Goal: Task Accomplishment & Management: Manage account settings

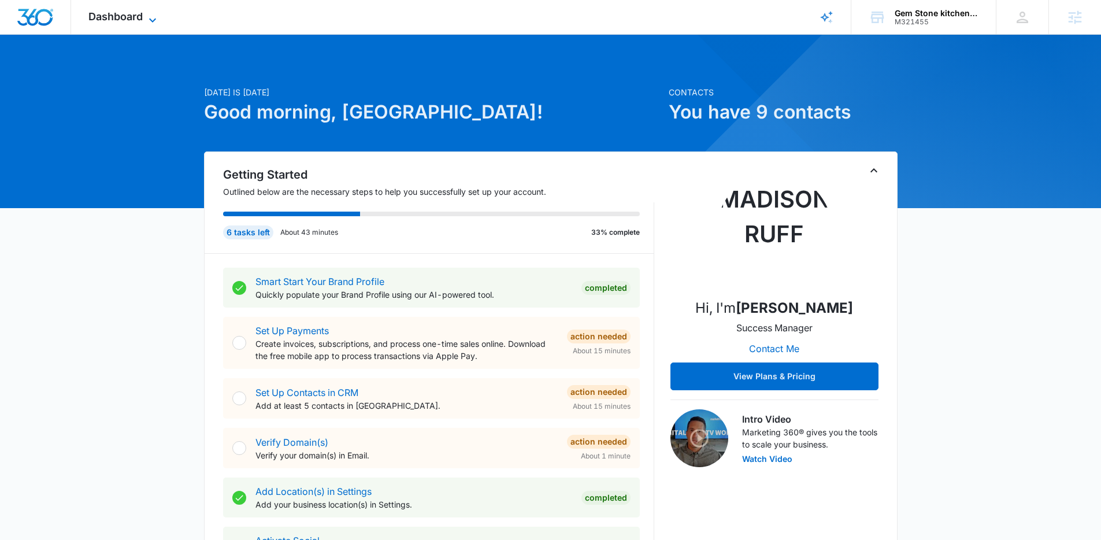
click at [152, 20] on icon at bounding box center [153, 20] width 14 height 14
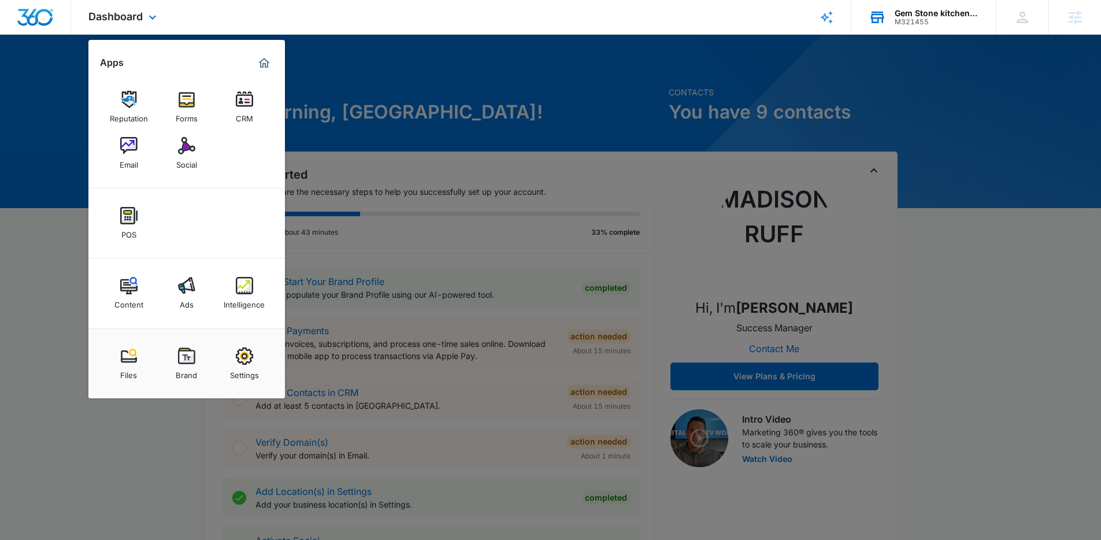
click at [940, 20] on div "M321455" at bounding box center [937, 22] width 84 height 8
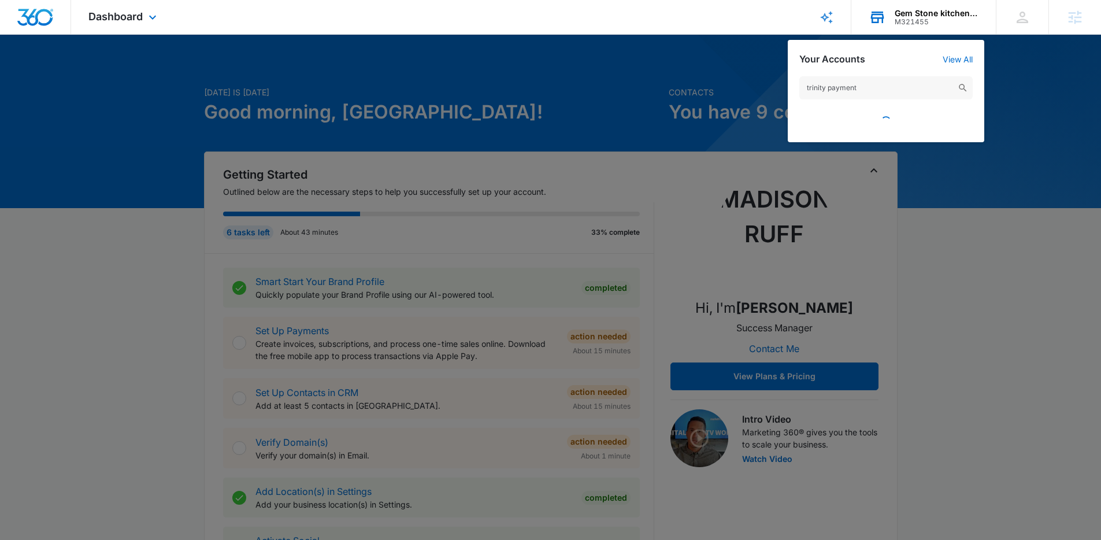
type input "trinity payment"
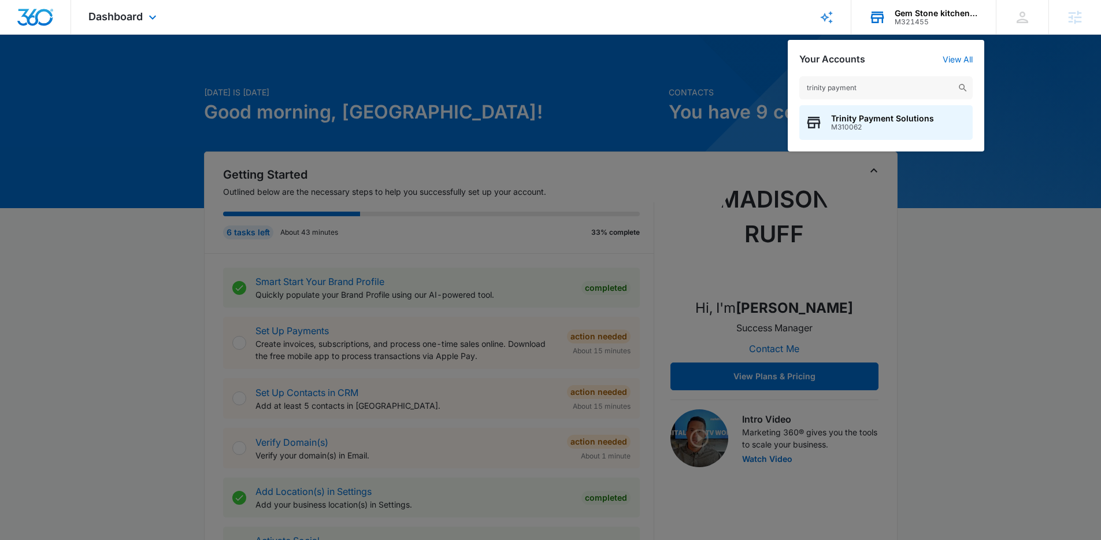
click at [879, 114] on span "Trinity Payment Solutions" at bounding box center [882, 118] width 103 height 9
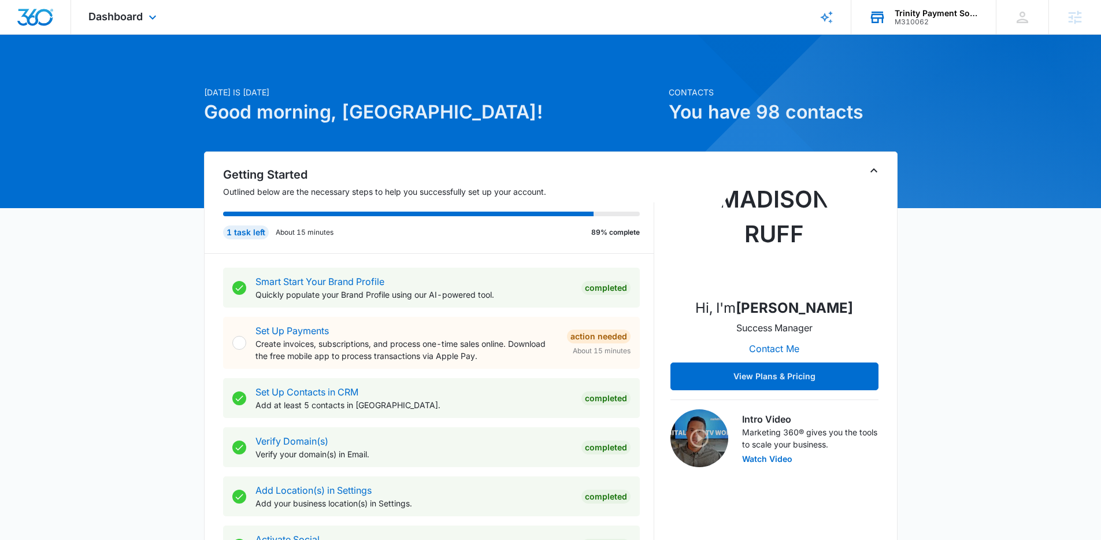
scroll to position [2, 0]
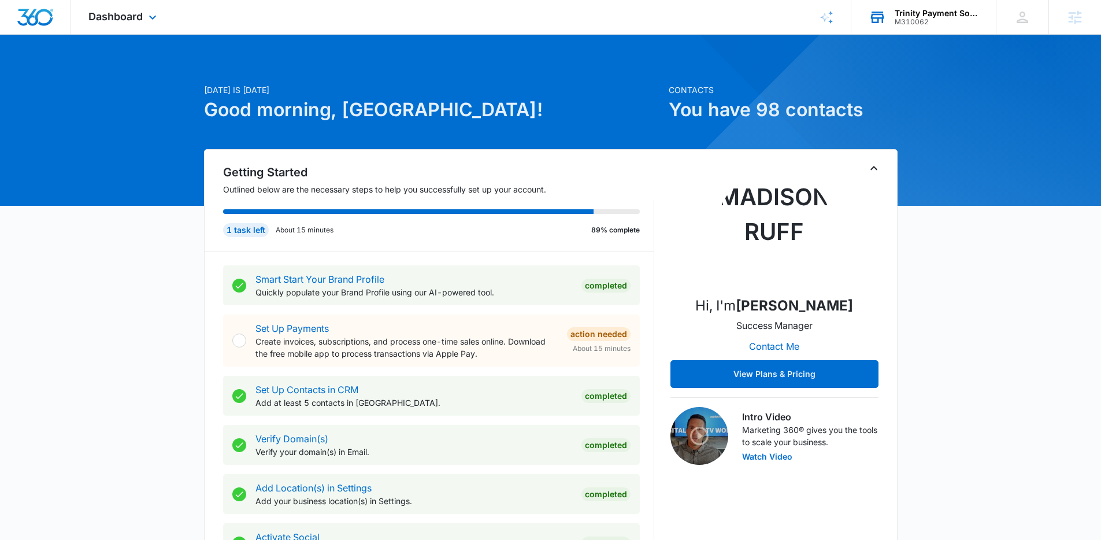
drag, startPoint x: 115, startPoint y: 24, endPoint x: 126, endPoint y: 46, distance: 24.0
click at [115, 25] on div "Dashboard Apps Reputation Websites Forms CRM Email Social Payments POS Content …" at bounding box center [124, 17] width 106 height 34
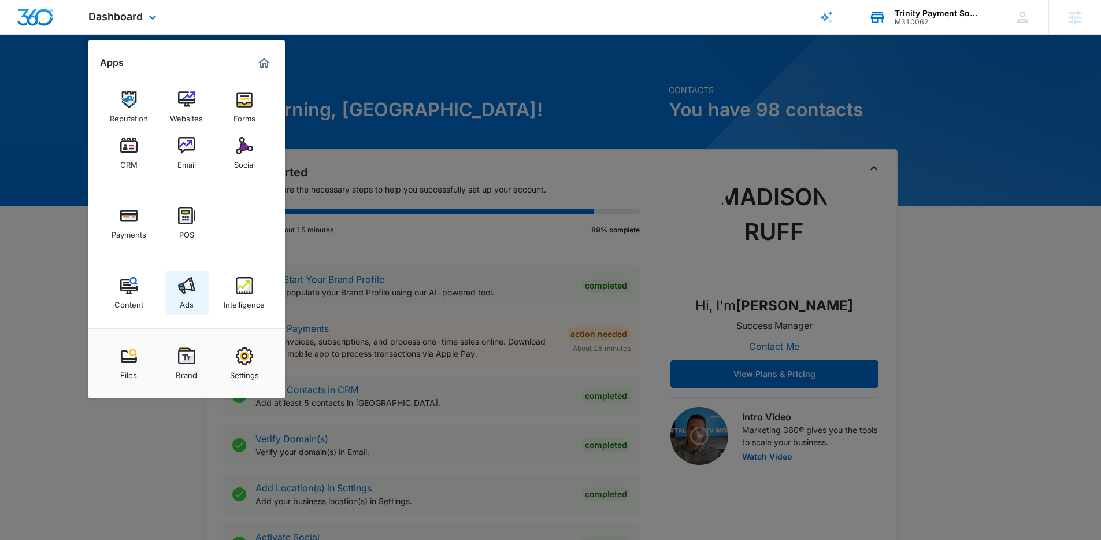
click at [185, 279] on img at bounding box center [186, 285] width 17 height 17
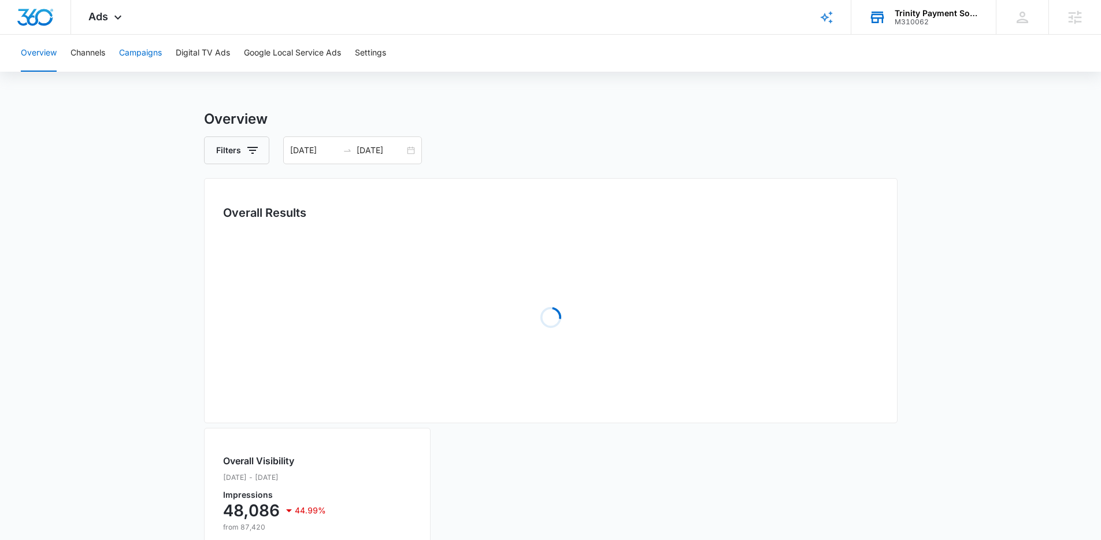
click at [157, 52] on button "Campaigns" at bounding box center [140, 53] width 43 height 37
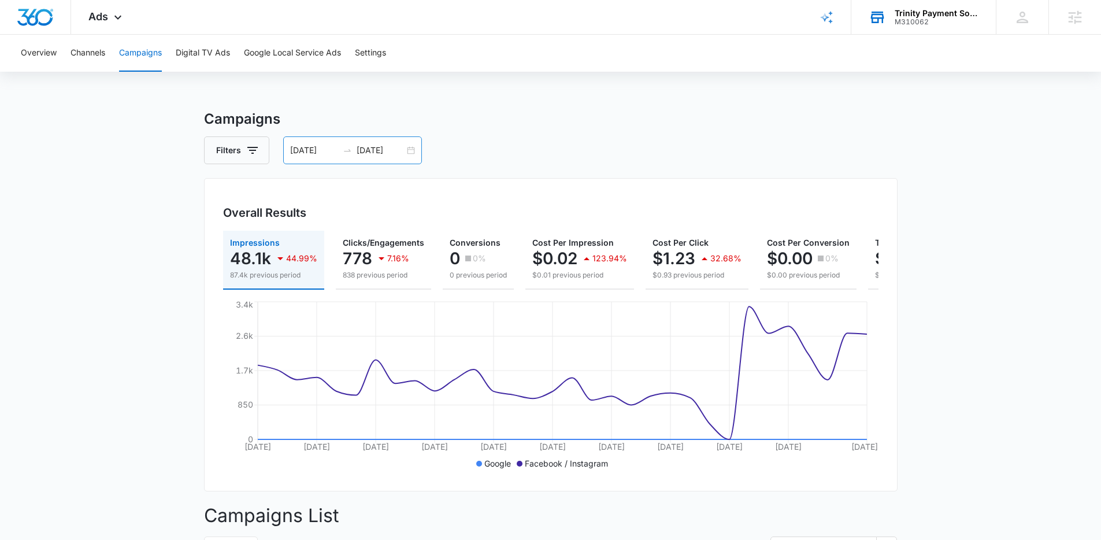
click at [403, 148] on input "08/25/2025" at bounding box center [381, 150] width 48 height 13
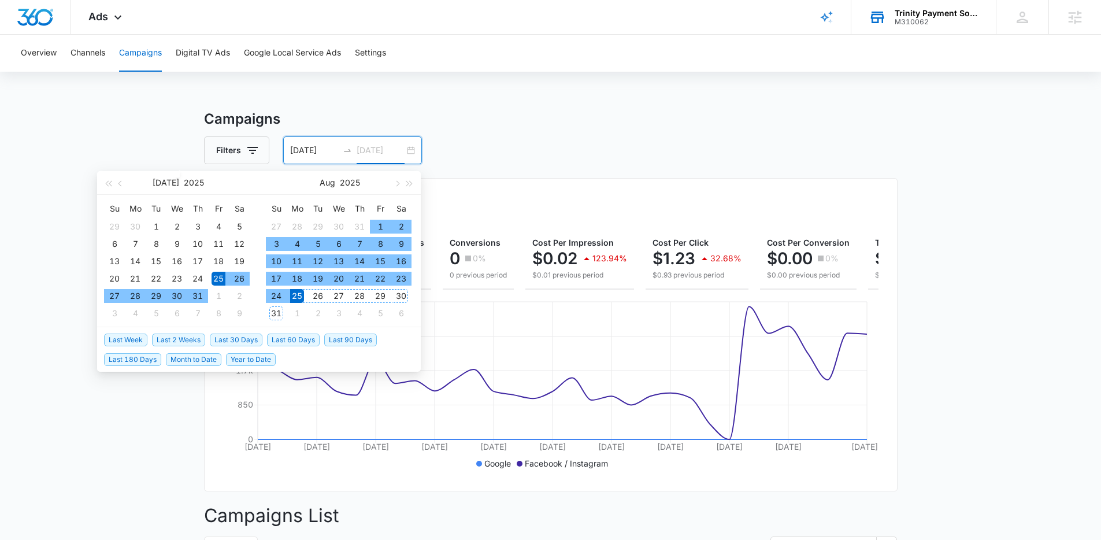
type input "08/25/2025"
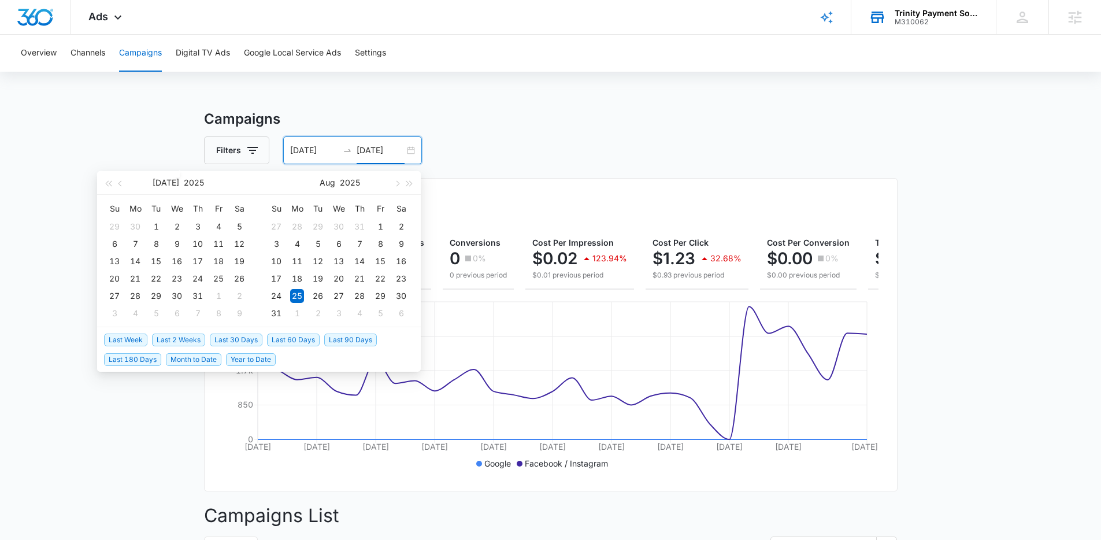
click at [217, 338] on span "Last 30 Days" at bounding box center [236, 339] width 53 height 13
type input "09/08/2025"
type input "10/08/2025"
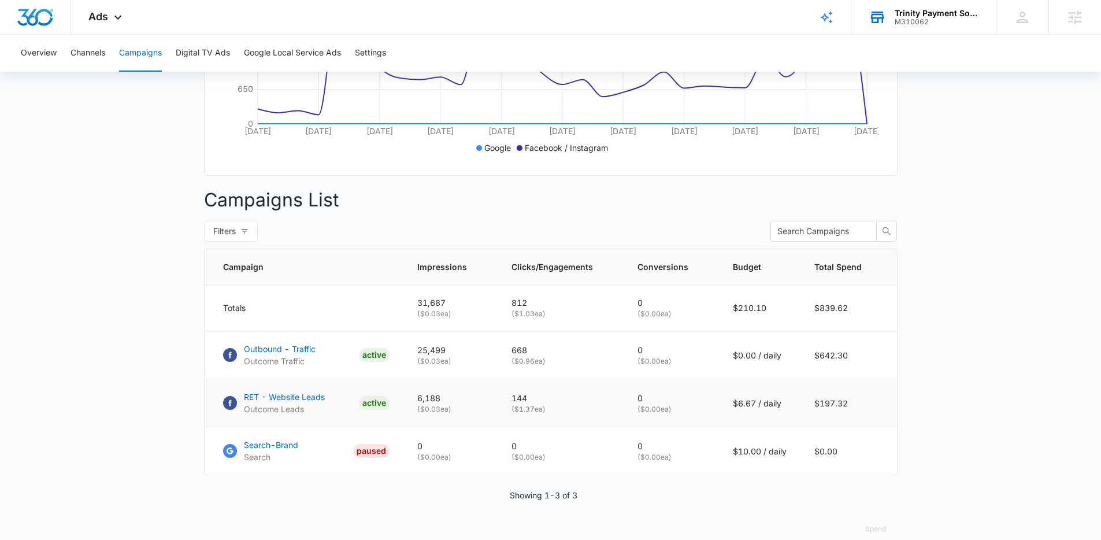
scroll to position [341, 0]
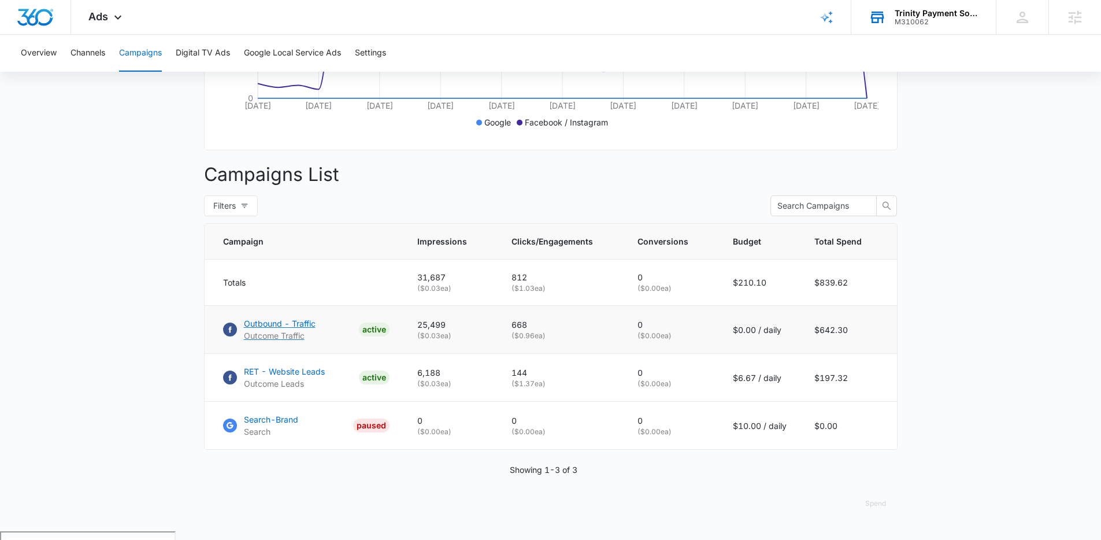
click at [284, 338] on p "Outcome Traffic" at bounding box center [280, 335] width 72 height 12
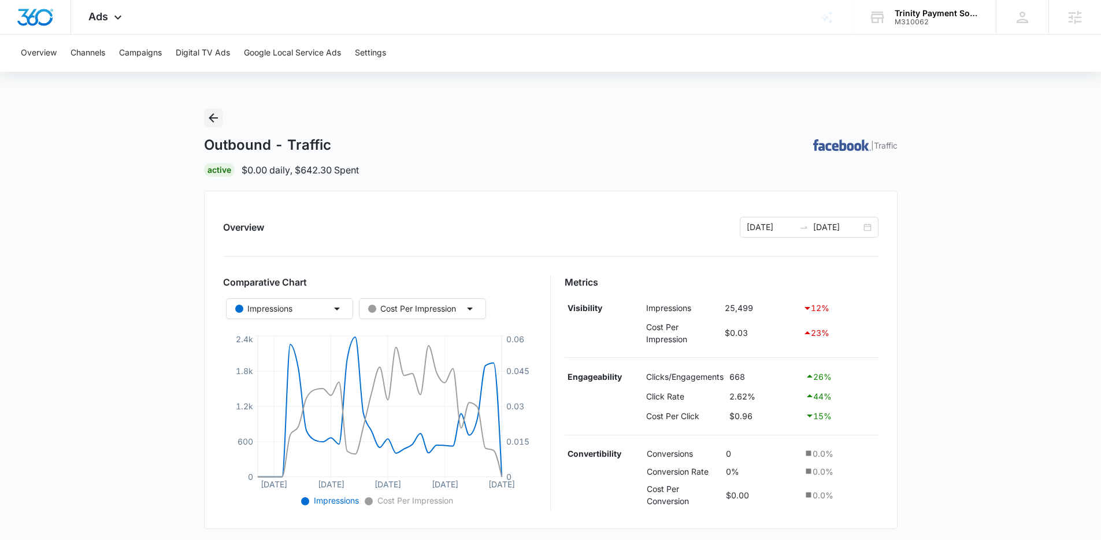
click at [214, 118] on icon "Back" at bounding box center [213, 118] width 14 height 14
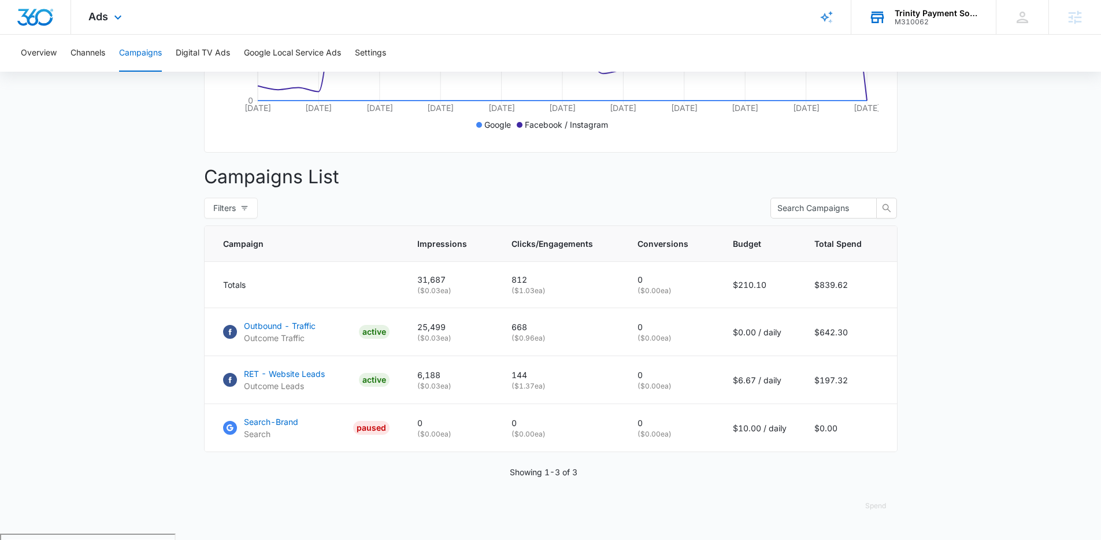
scroll to position [341, 0]
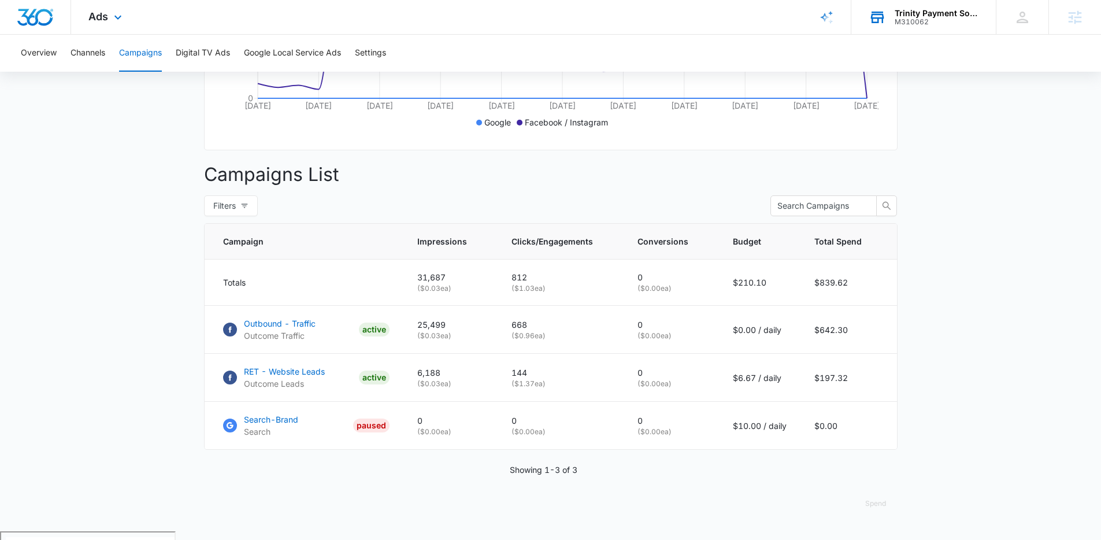
click at [907, 18] on div "M310062" at bounding box center [937, 22] width 84 height 8
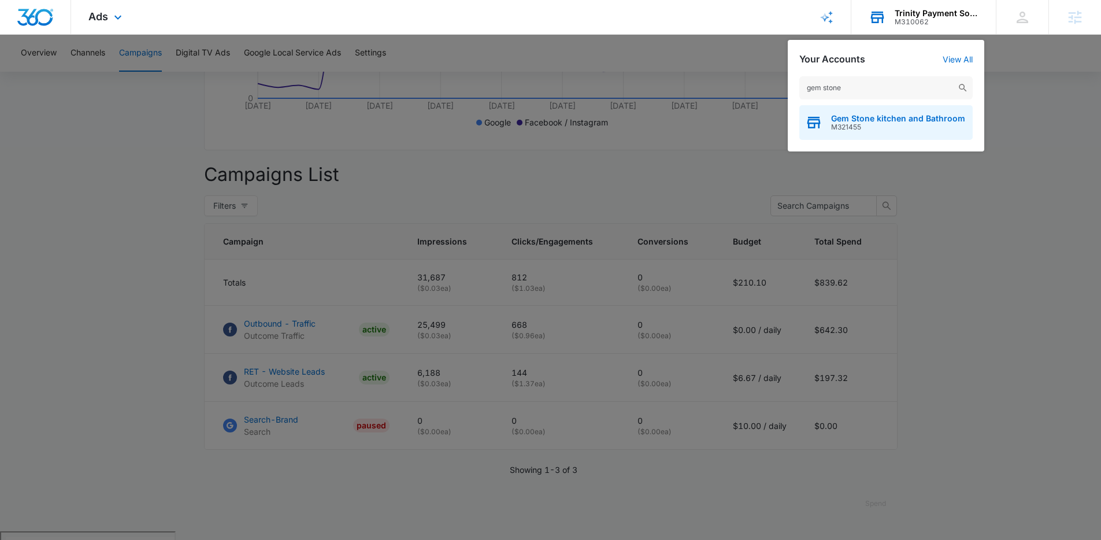
type input "gem stone"
click at [879, 125] on span "M321455" at bounding box center [898, 127] width 134 height 8
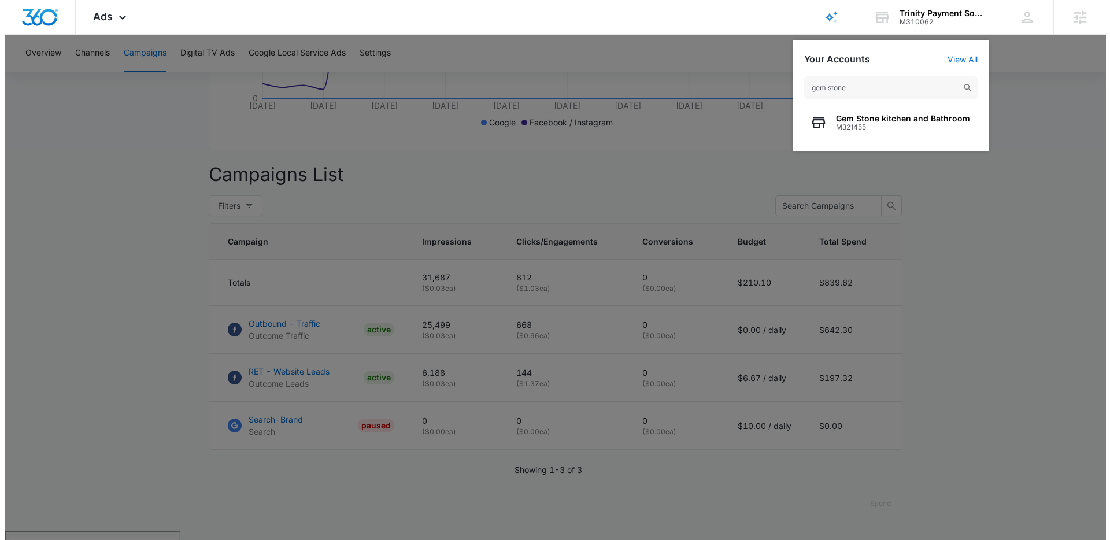
scroll to position [0, 0]
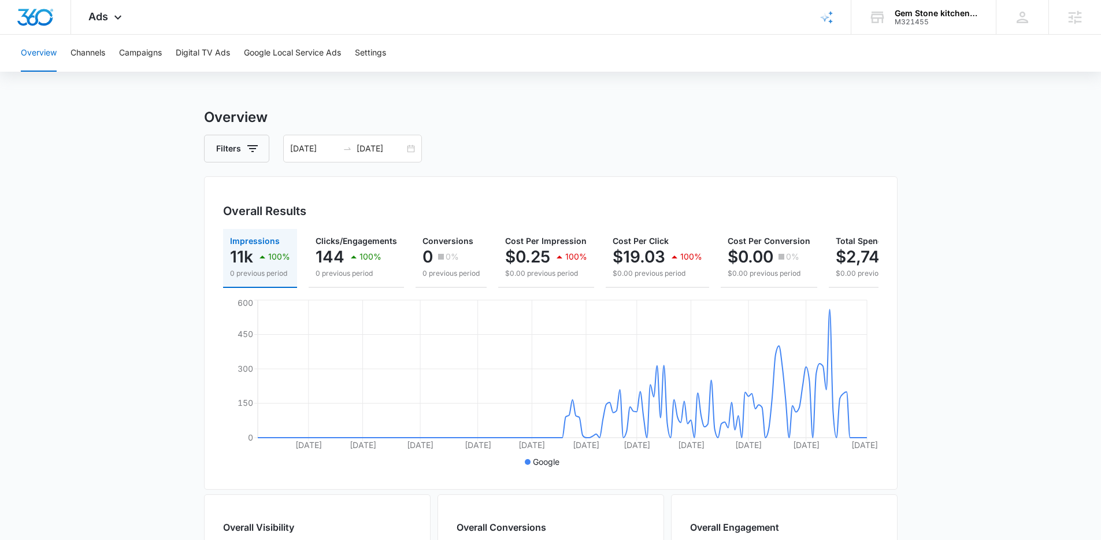
scroll to position [2, 0]
click at [99, 9] on div "Ads Apps Reputation Forms CRM Email Social POS Content Ads Intelligence Files B…" at bounding box center [106, 17] width 71 height 34
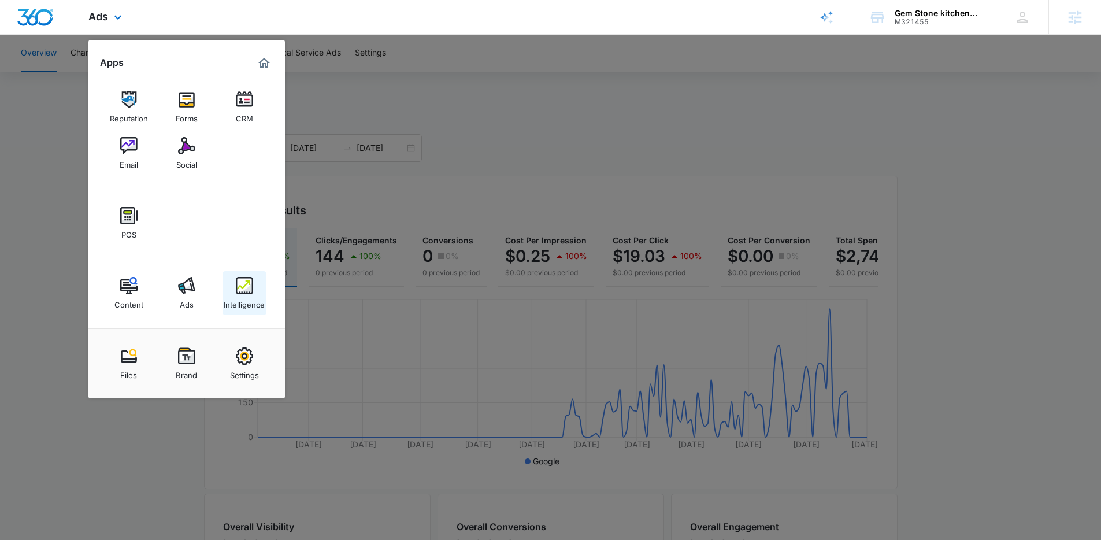
click at [225, 286] on link "Intelligence" at bounding box center [245, 293] width 44 height 44
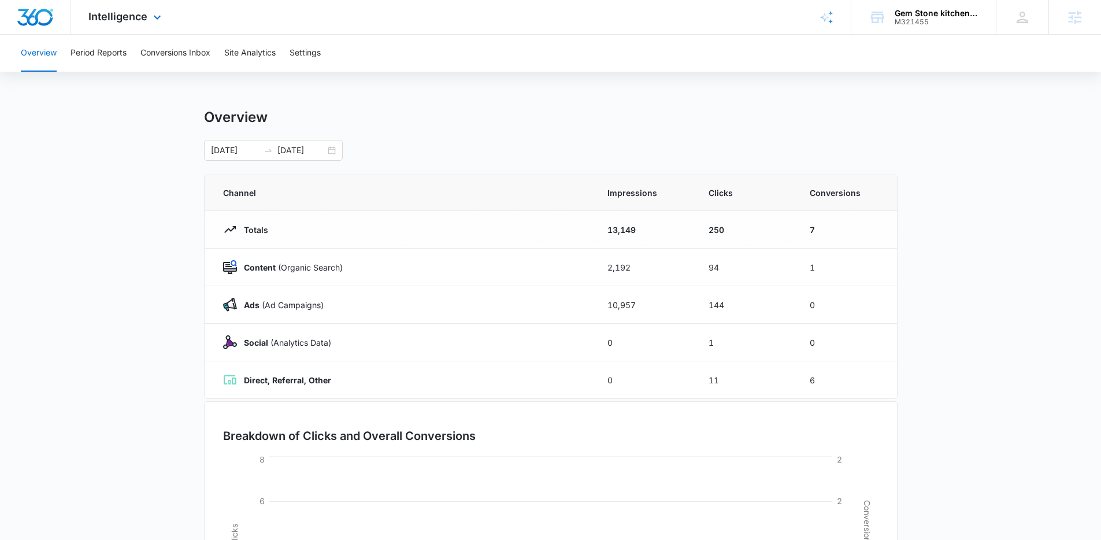
drag, startPoint x: 147, startPoint y: 16, endPoint x: 153, endPoint y: 29, distance: 14.3
click at [147, 16] on div "Intelligence Apps Reputation Forms CRM Email Social POS Content Ads Intelligenc…" at bounding box center [126, 17] width 110 height 34
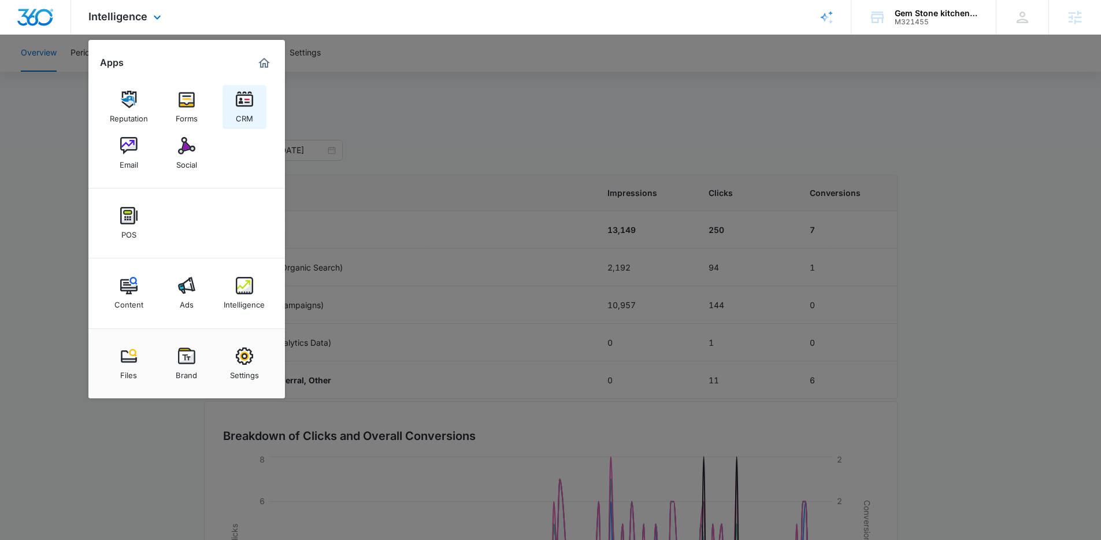
click at [237, 101] on img at bounding box center [244, 99] width 17 height 17
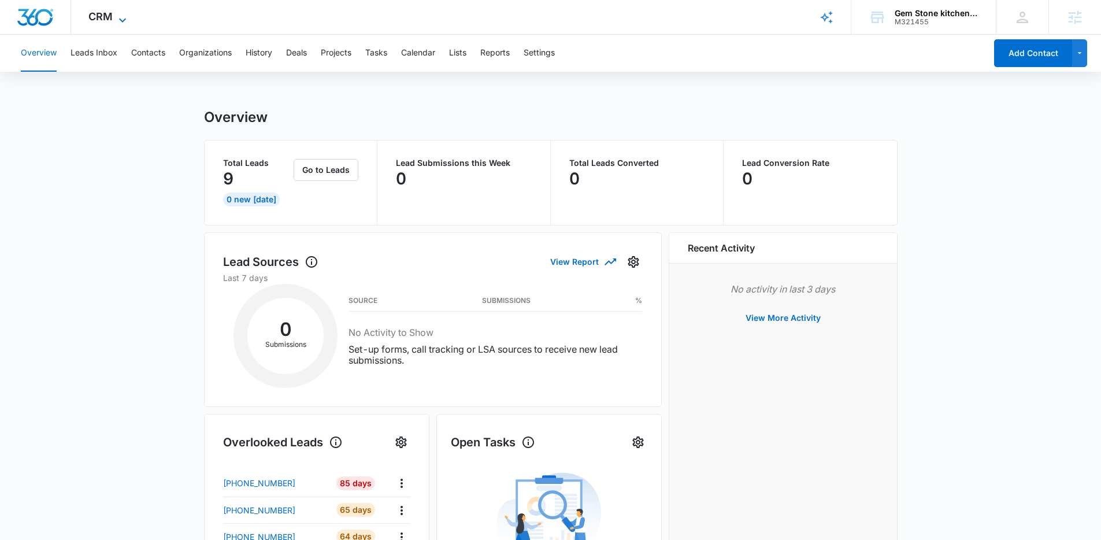
click at [122, 19] on icon at bounding box center [123, 20] width 14 height 14
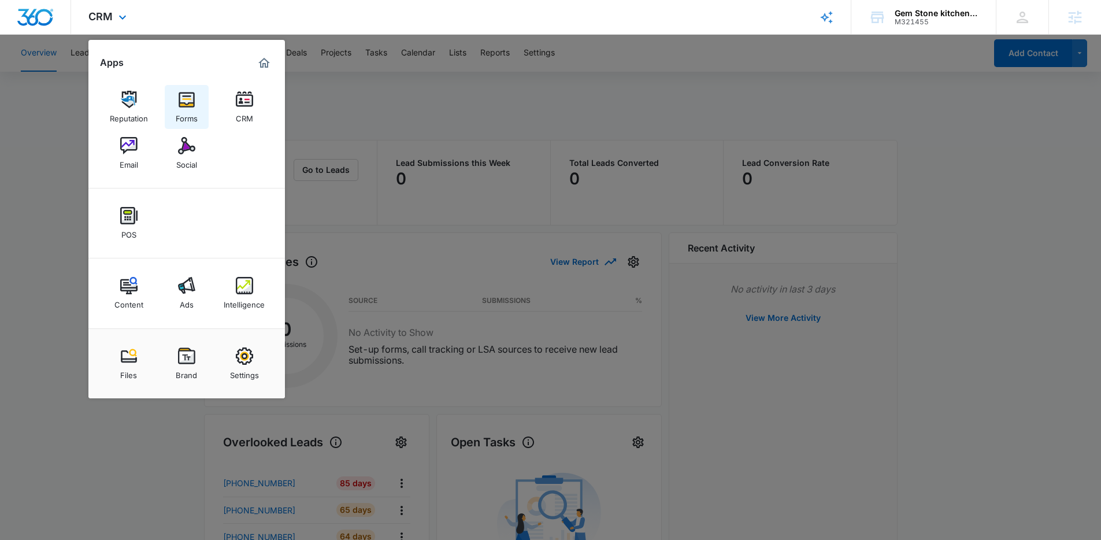
click at [207, 110] on link "Forms" at bounding box center [187, 107] width 44 height 44
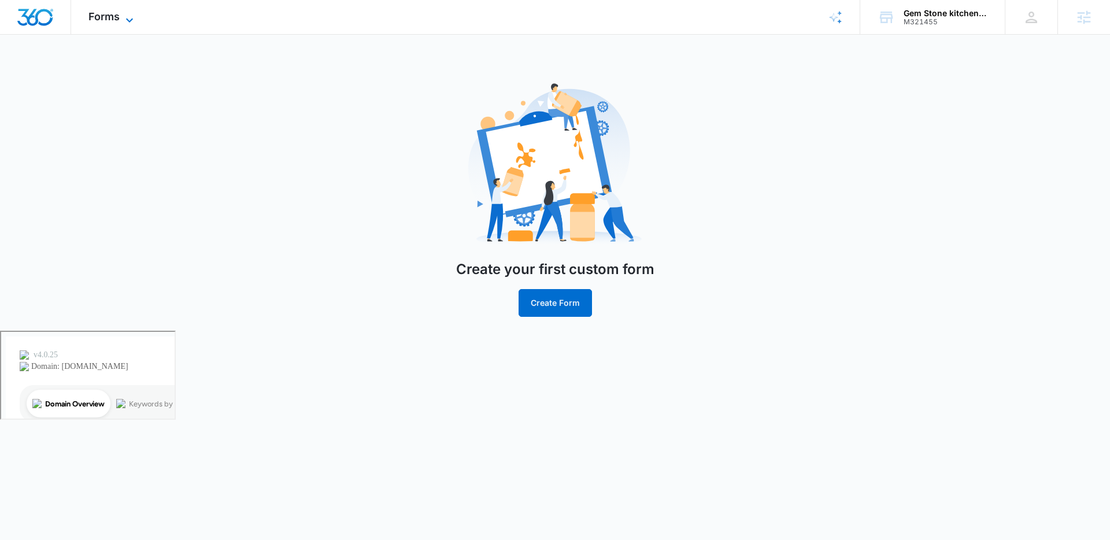
click at [134, 16] on icon at bounding box center [130, 20] width 14 height 14
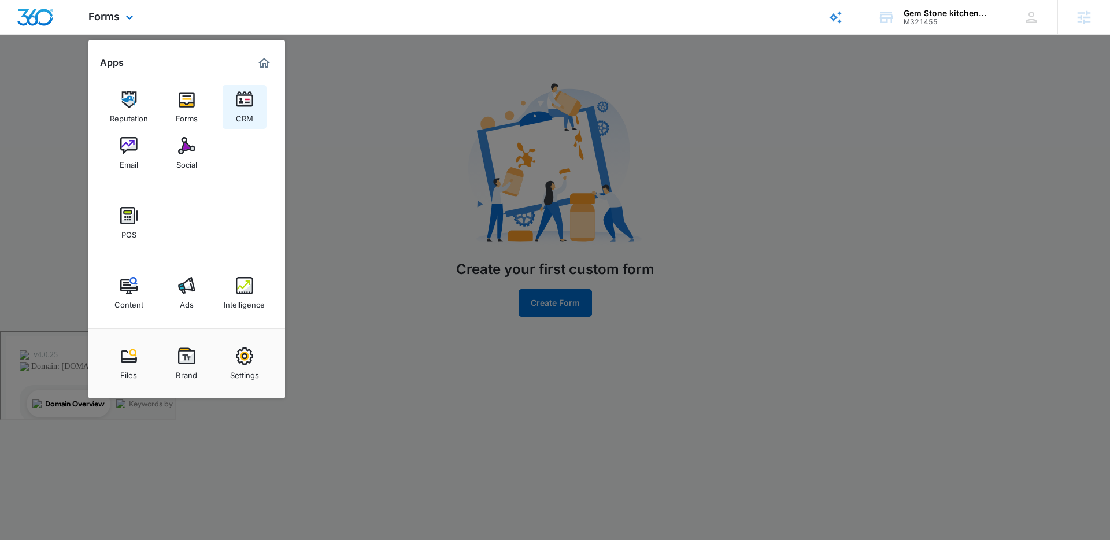
click at [259, 107] on link "CRM" at bounding box center [245, 107] width 44 height 44
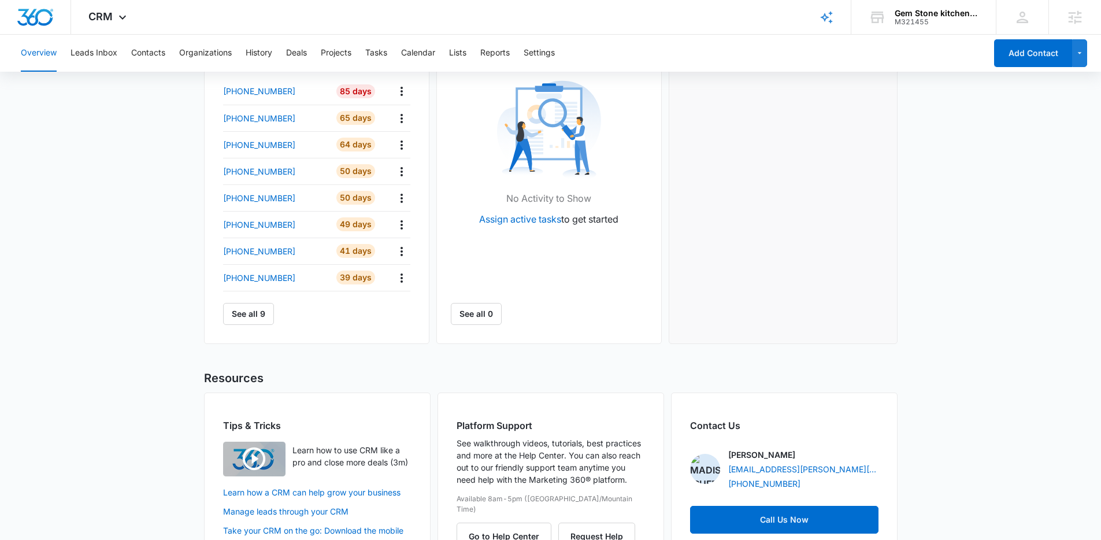
scroll to position [390, 0]
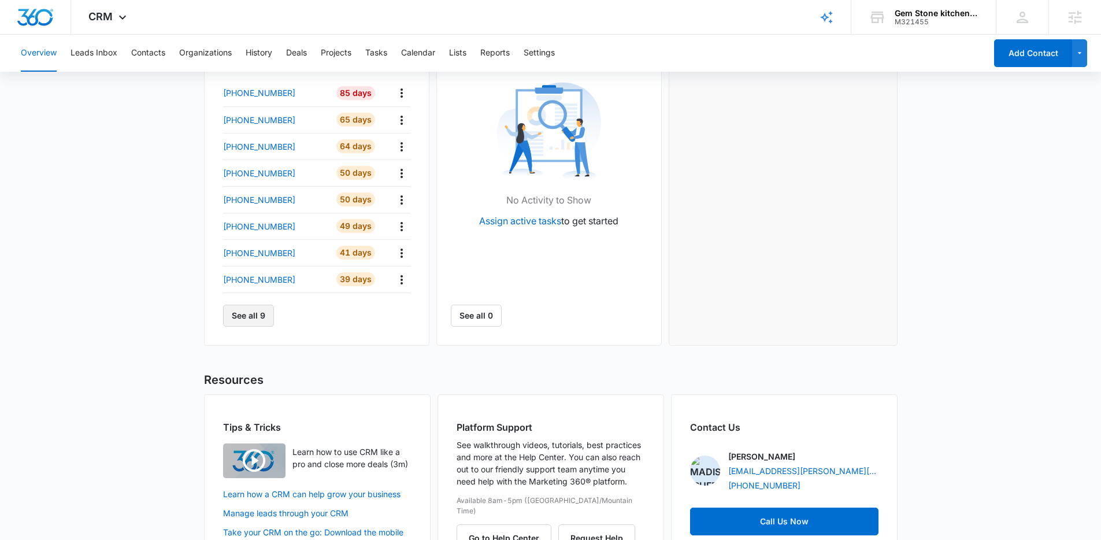
click at [247, 309] on button "See all 9" at bounding box center [248, 316] width 51 height 22
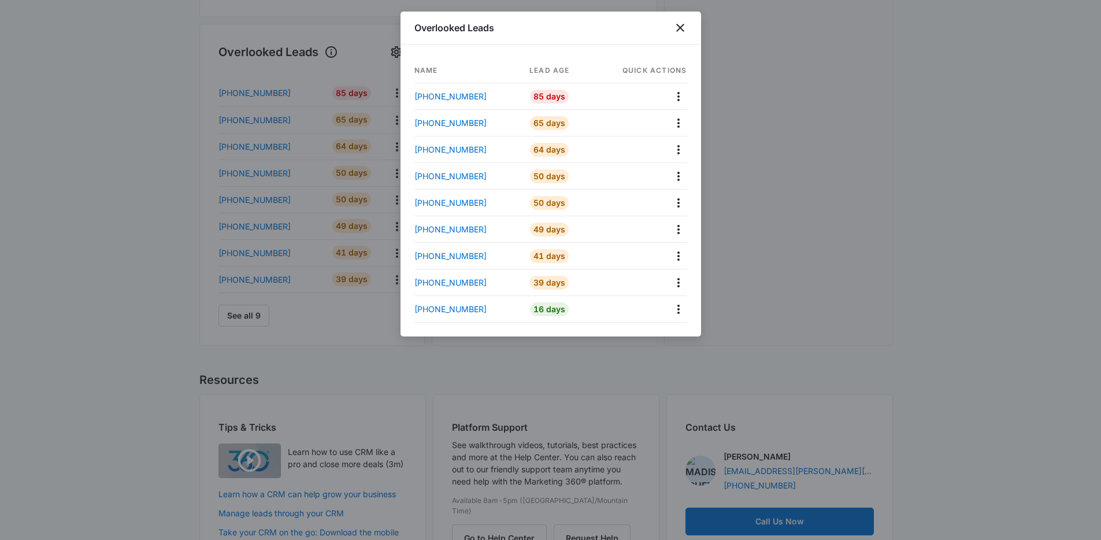
click at [683, 35] on div "Overlooked Leads" at bounding box center [551, 28] width 301 height 33
click at [685, 24] on icon "close" at bounding box center [680, 28] width 14 height 14
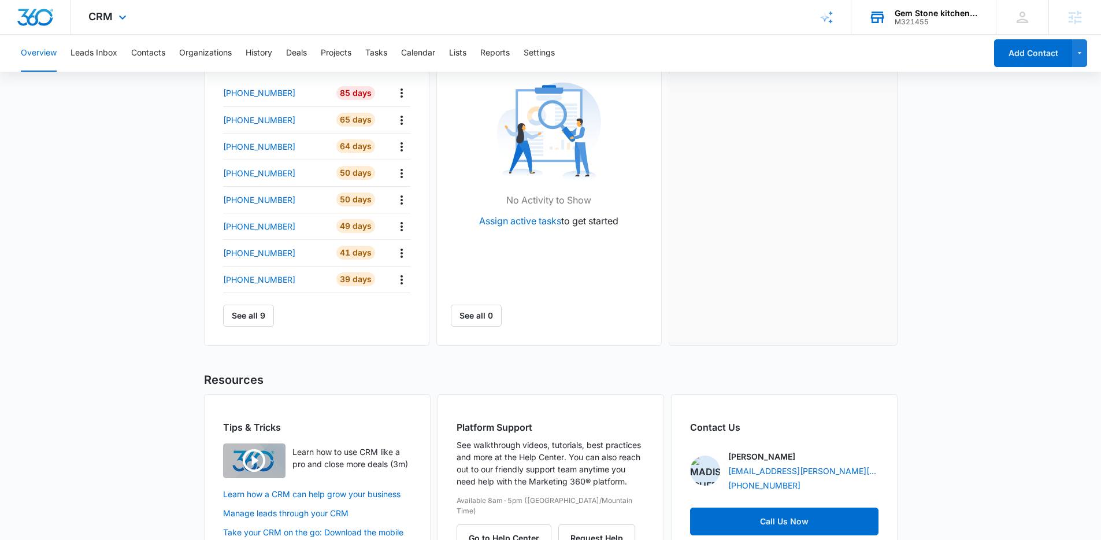
click at [904, 13] on div "Gem Stone kitchen and Bathroom" at bounding box center [937, 13] width 84 height 9
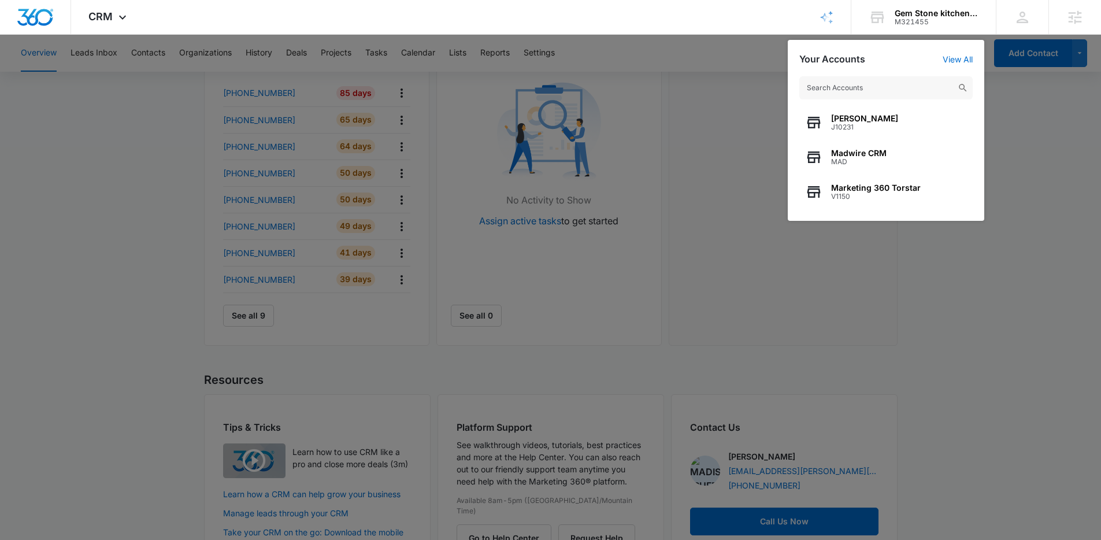
click at [101, 107] on div at bounding box center [550, 270] width 1101 height 540
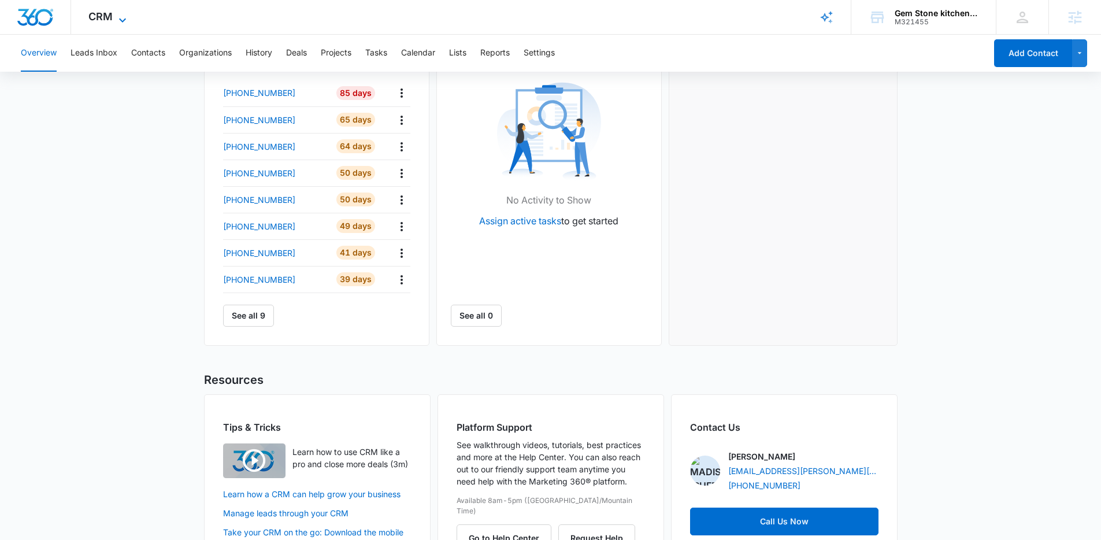
click at [106, 21] on span "CRM" at bounding box center [100, 16] width 24 height 12
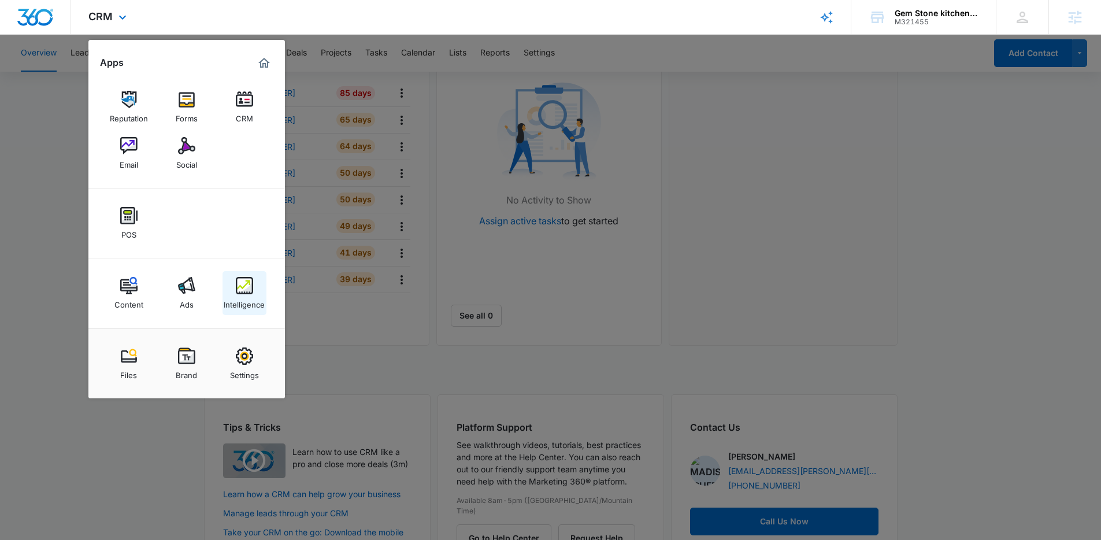
click at [251, 303] on div "Intelligence" at bounding box center [244, 301] width 41 height 15
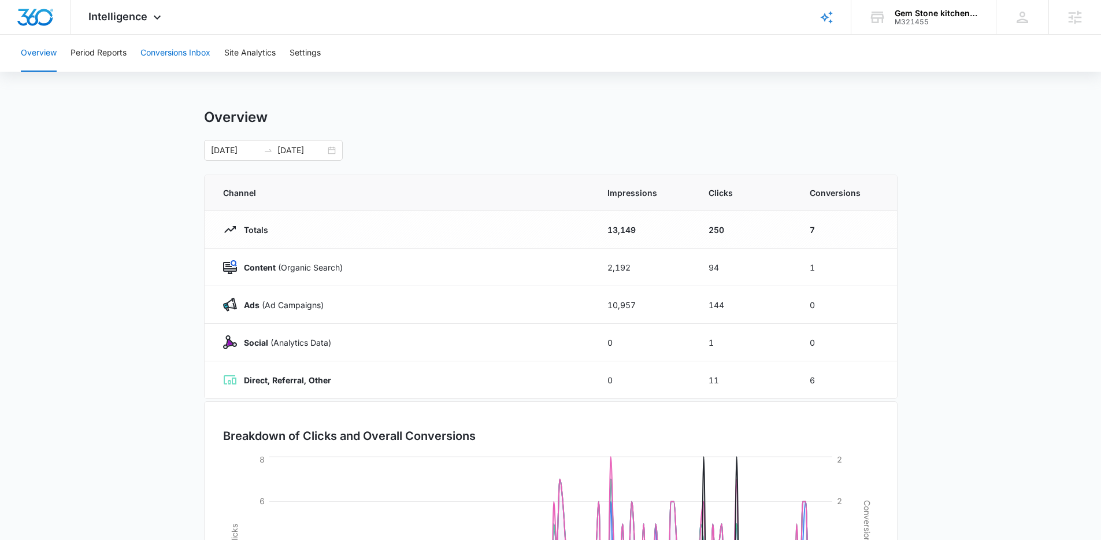
click at [186, 50] on button "Conversions Inbox" at bounding box center [175, 53] width 70 height 37
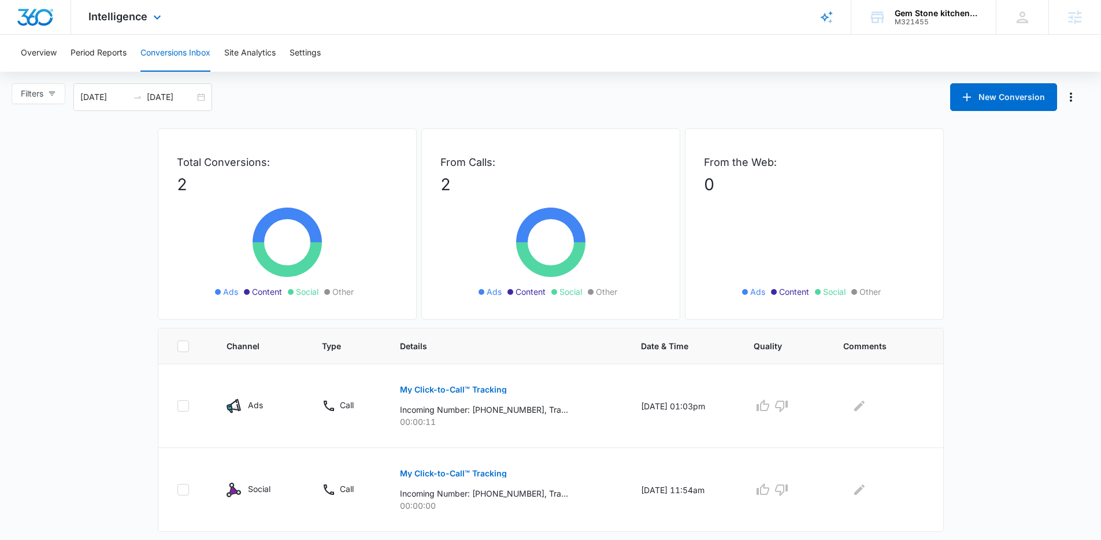
click at [128, 25] on div "Intelligence Apps Reputation Forms CRM Email Social POS Content Ads Intelligenc…" at bounding box center [126, 17] width 110 height 34
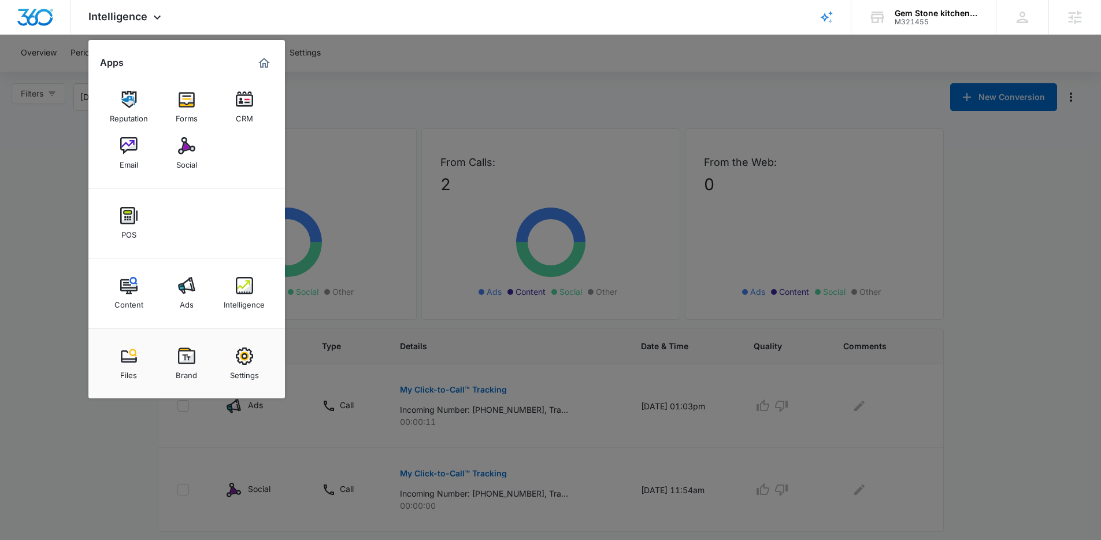
click at [694, 218] on div at bounding box center [550, 270] width 1101 height 540
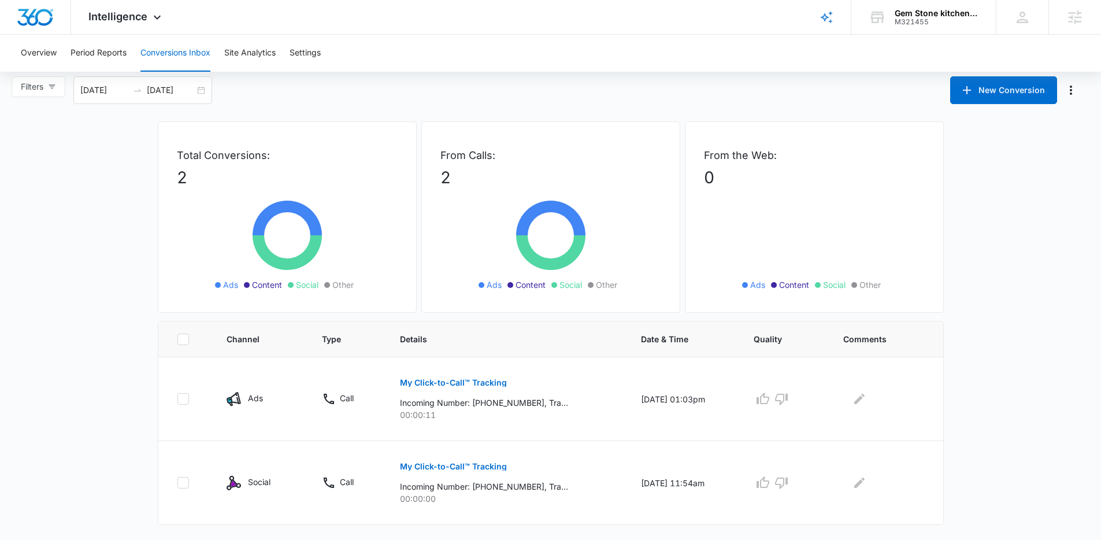
scroll to position [18, 0]
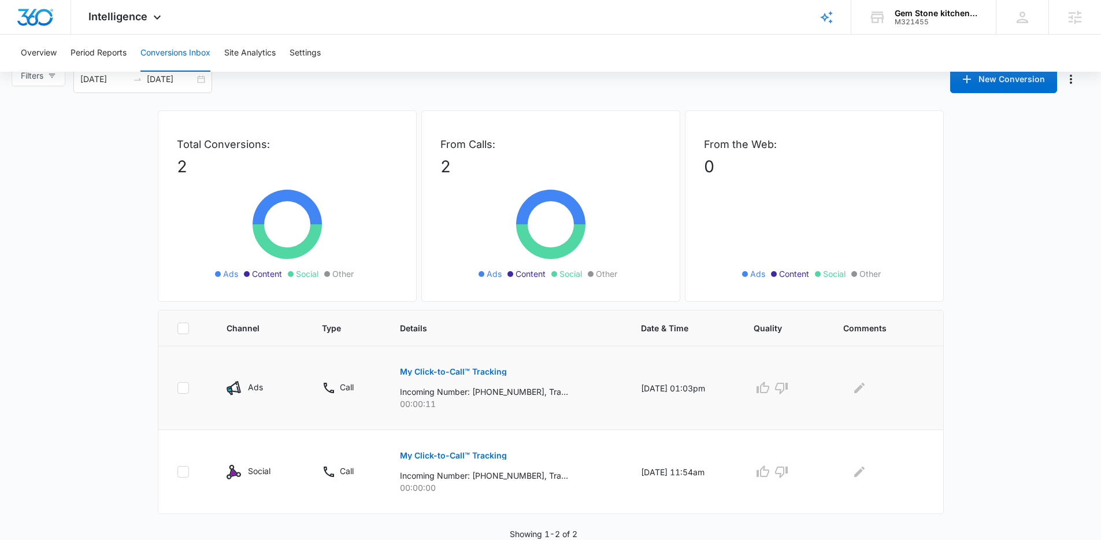
click at [436, 376] on button "My Click-to-Call™ Tracking" at bounding box center [453, 372] width 107 height 28
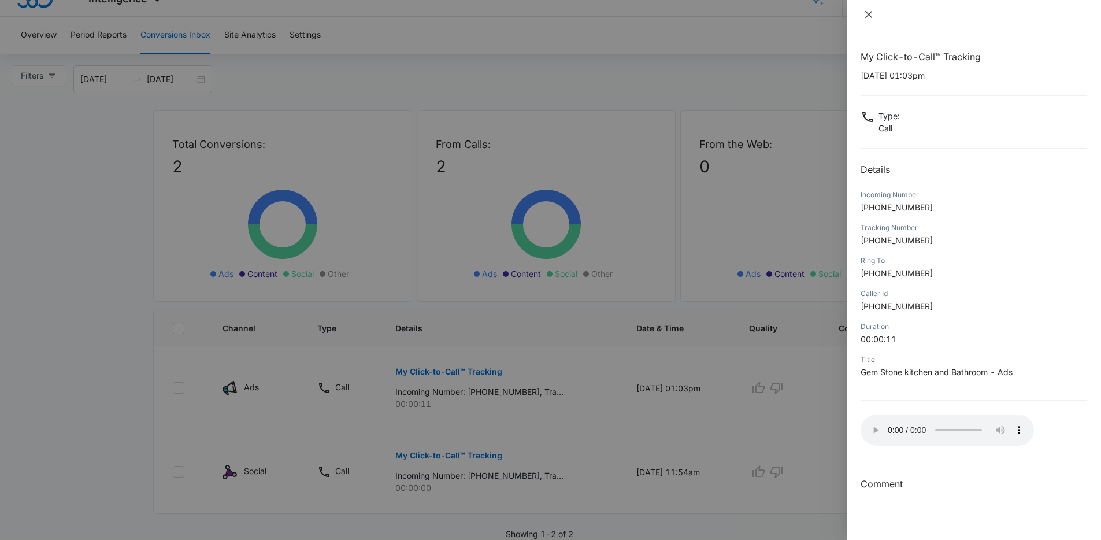
click at [876, 10] on button "Close" at bounding box center [869, 14] width 16 height 10
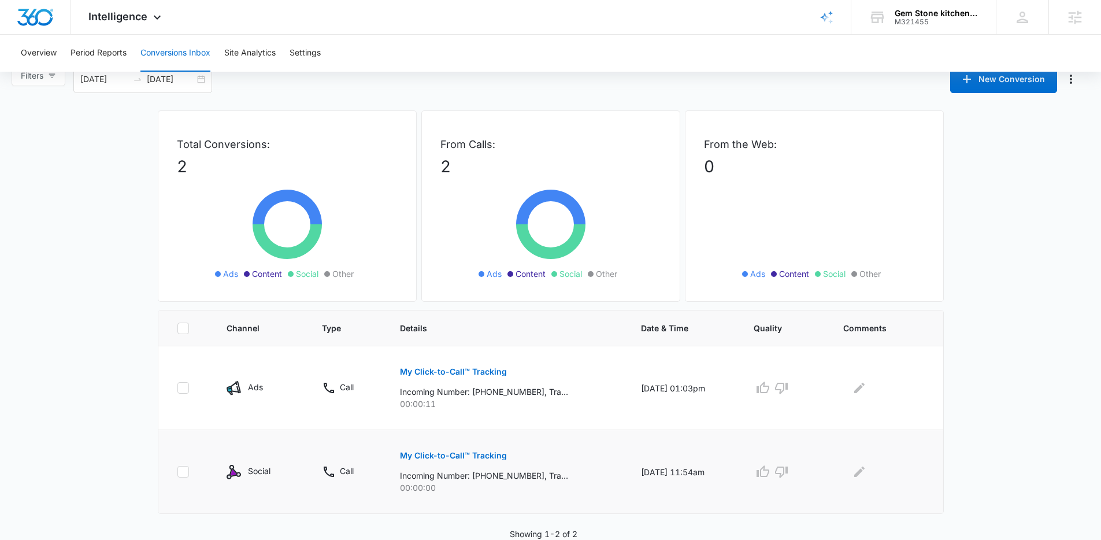
click at [473, 457] on p "My Click-to-Call™ Tracking" at bounding box center [453, 455] width 107 height 8
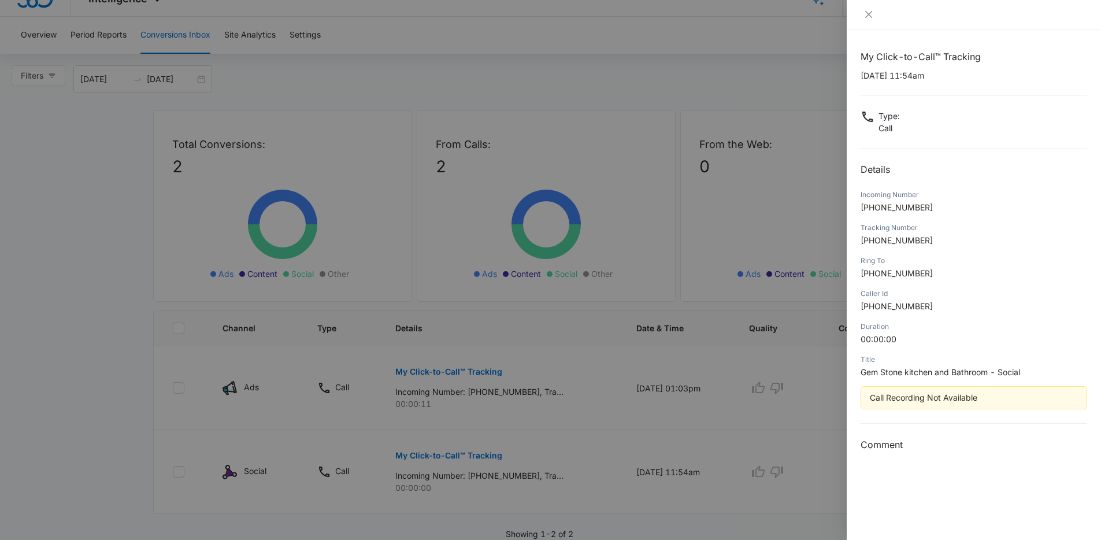
click at [923, 395] on div "Call Recording Not Available" at bounding box center [974, 397] width 208 height 13
click at [861, 18] on button "Close" at bounding box center [869, 14] width 16 height 10
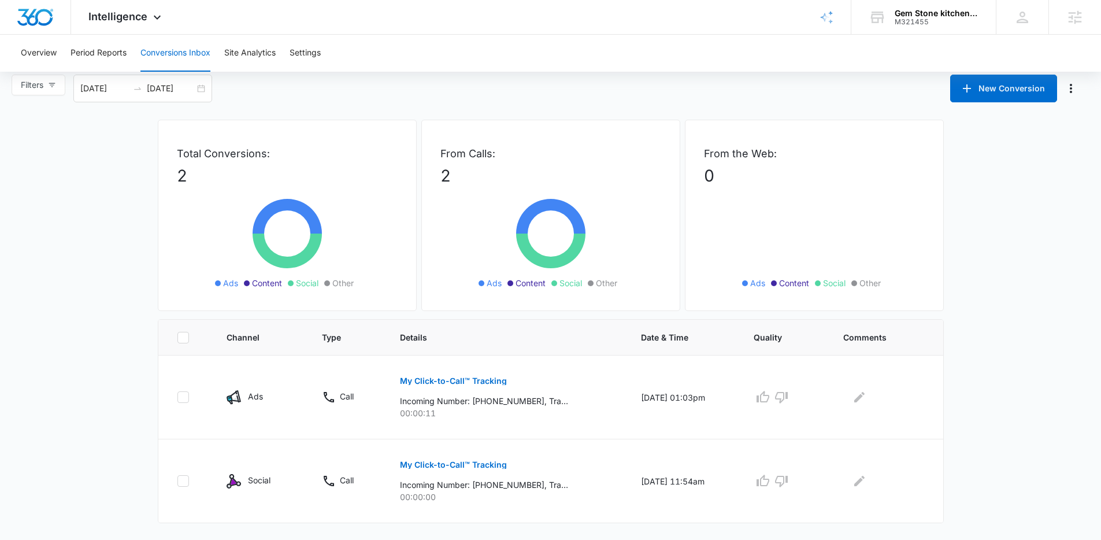
scroll to position [0, 0]
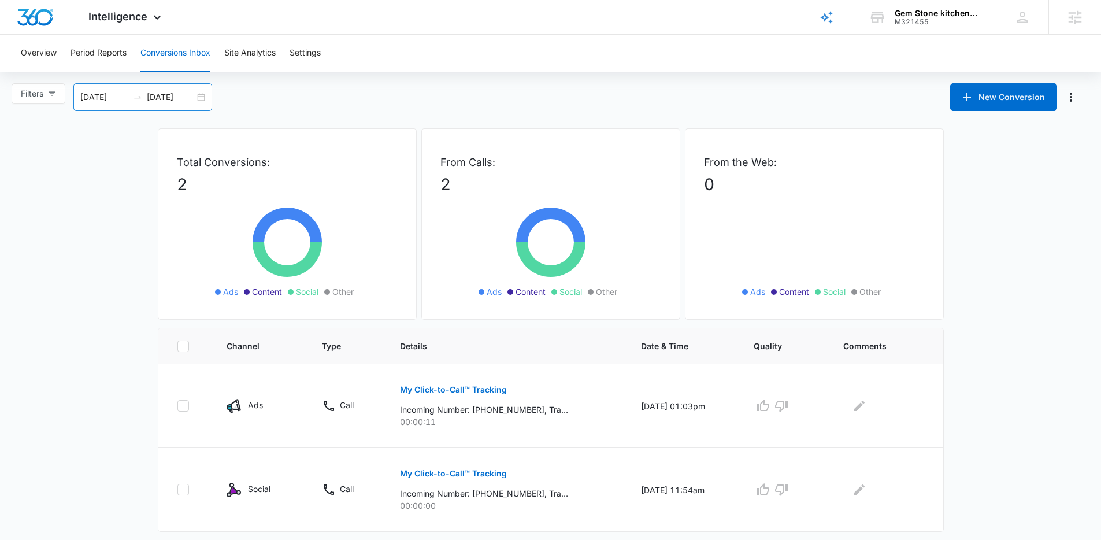
click at [203, 102] on div "09/08/2025 10/08/2025" at bounding box center [142, 97] width 139 height 28
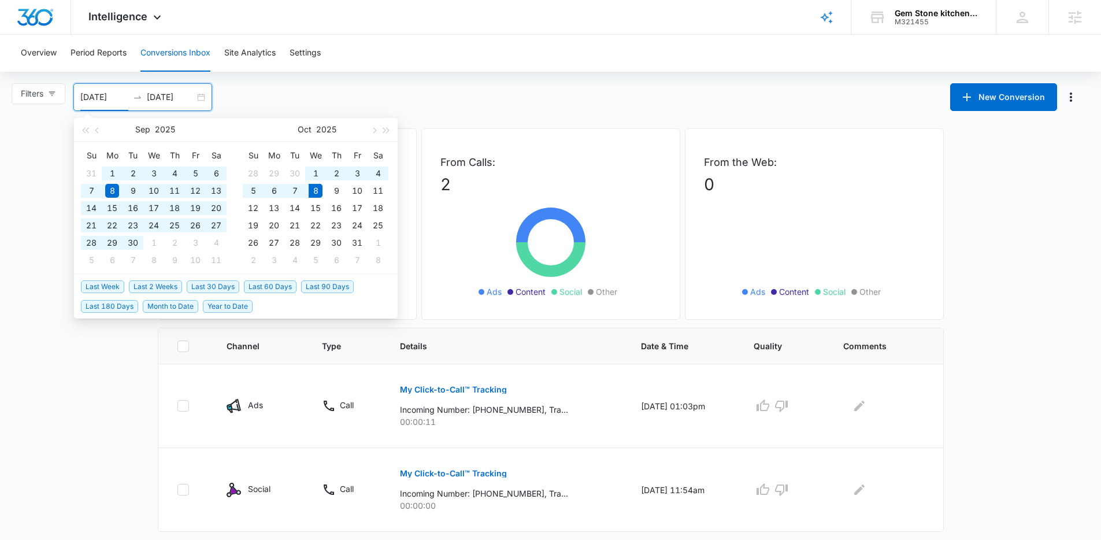
click at [116, 305] on span "Last 180 Days" at bounding box center [109, 306] width 57 height 13
type input "04/11/2025"
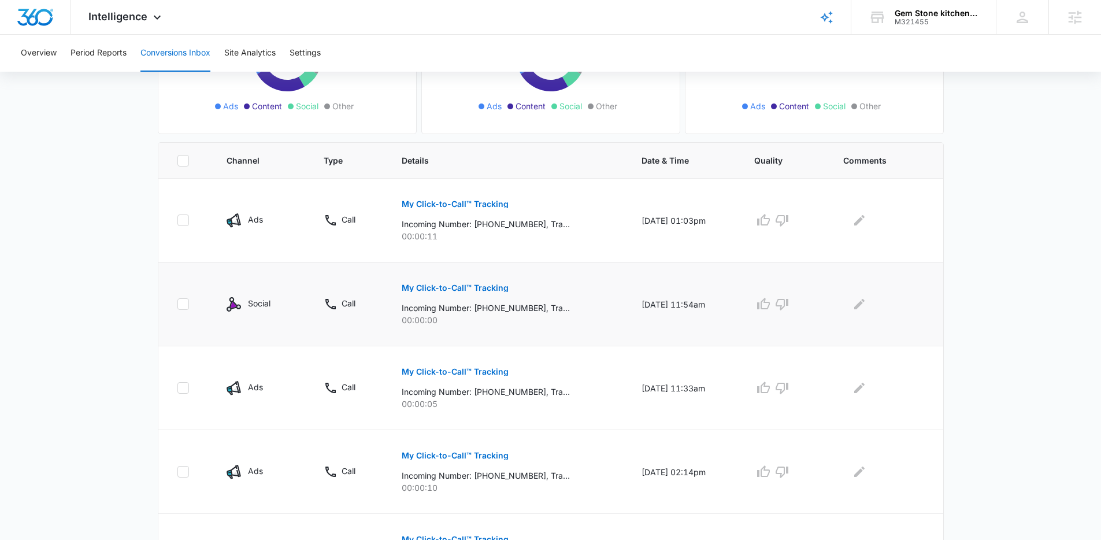
scroll to position [188, 0]
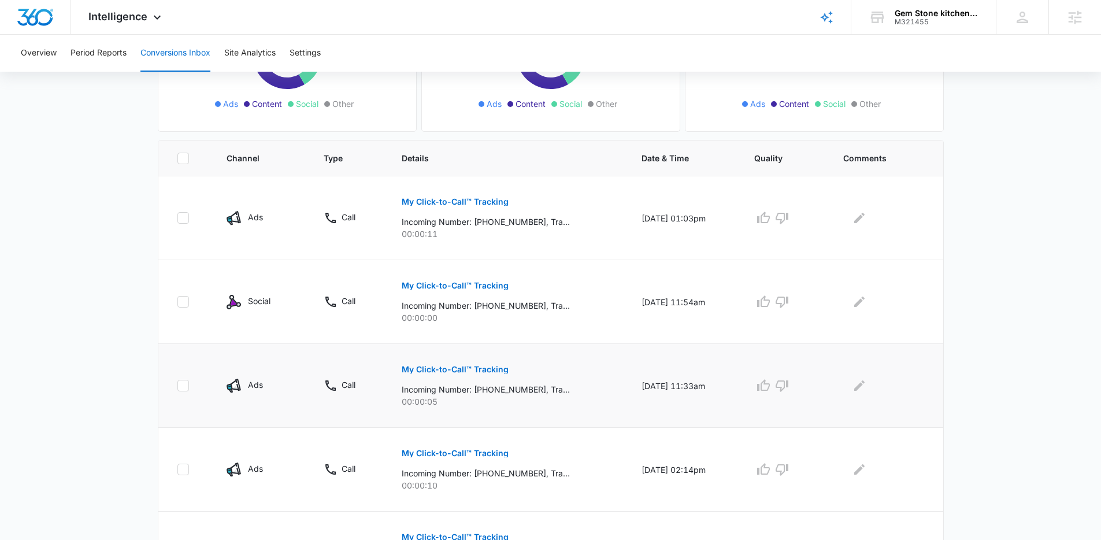
click at [449, 372] on p "My Click-to-Call™ Tracking" at bounding box center [455, 369] width 107 height 8
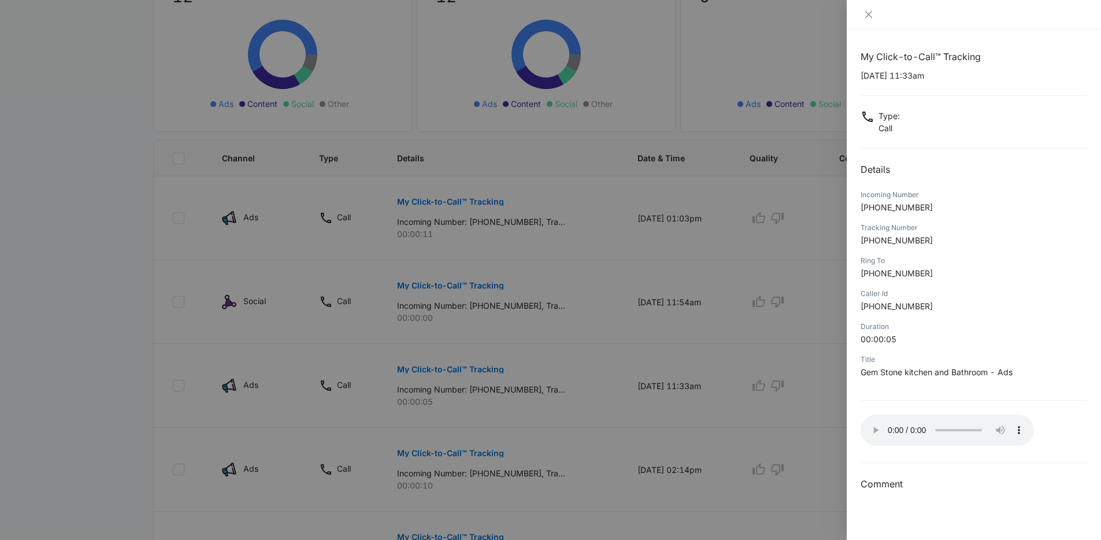
click at [896, 210] on span "+18328766936" at bounding box center [897, 207] width 72 height 10
copy span "18328766936"
click at [867, 10] on icon "close" at bounding box center [868, 14] width 9 height 9
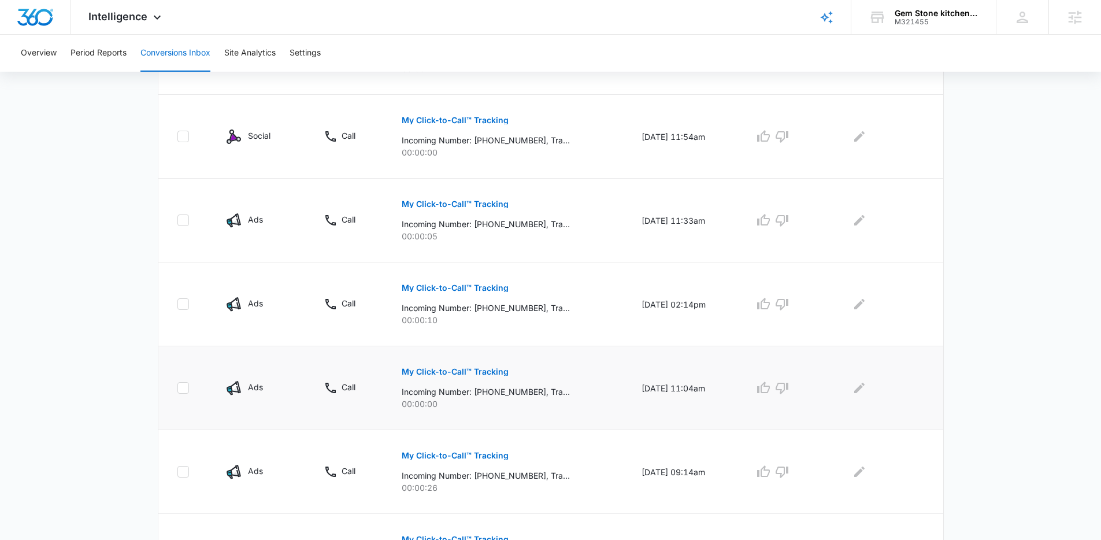
scroll to position [362, 0]
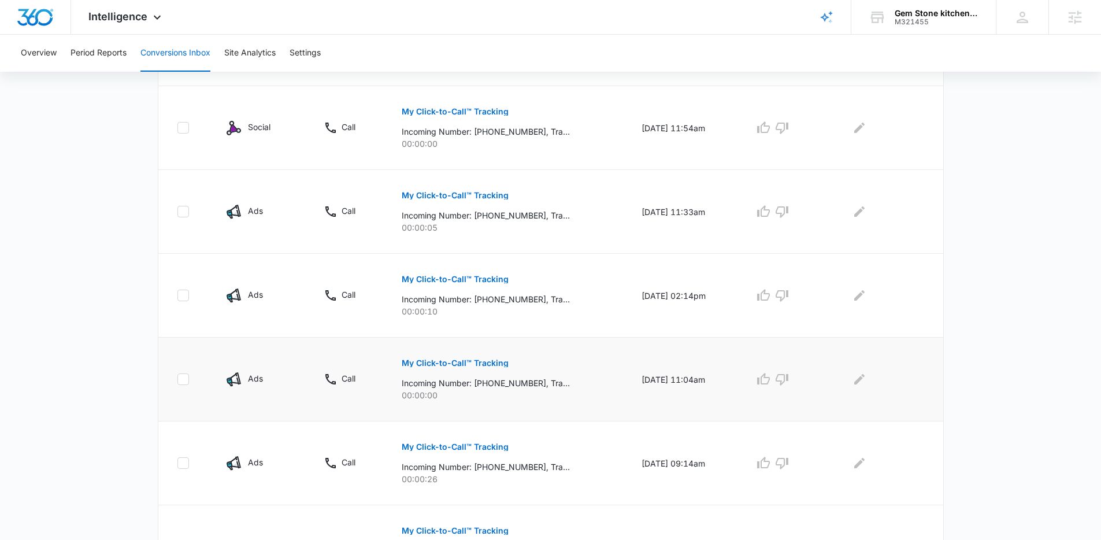
click at [457, 366] on p "My Click-to-Call™ Tracking" at bounding box center [455, 363] width 107 height 8
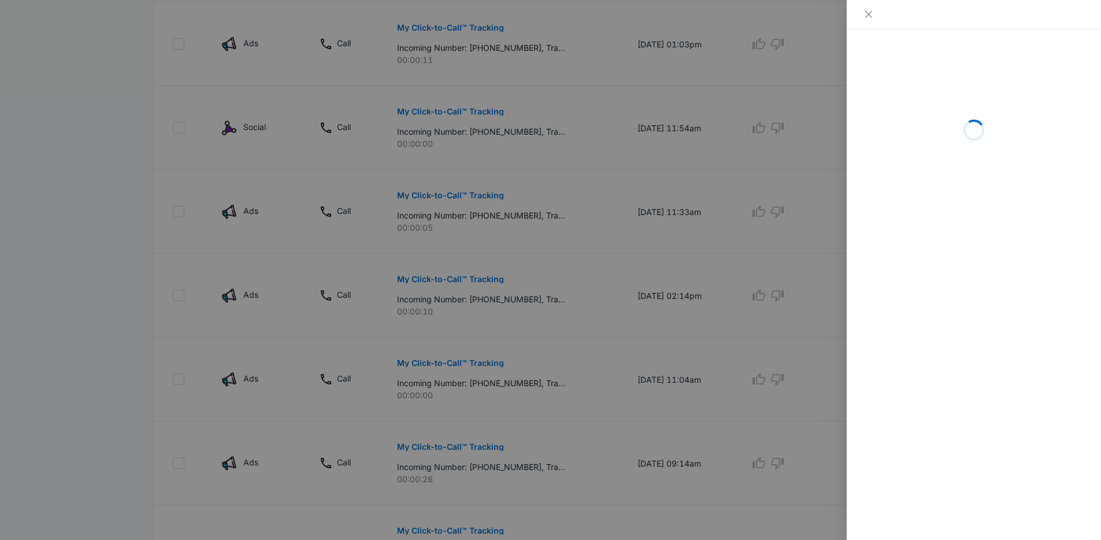
click at [461, 323] on div at bounding box center [550, 270] width 1101 height 540
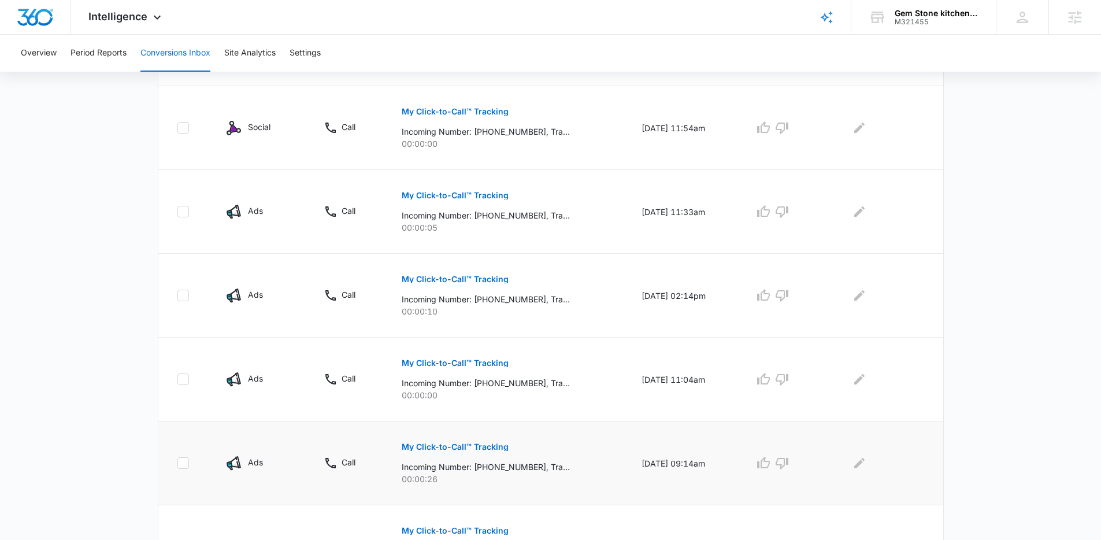
click at [494, 450] on p "My Click-to-Call™ Tracking" at bounding box center [455, 447] width 107 height 8
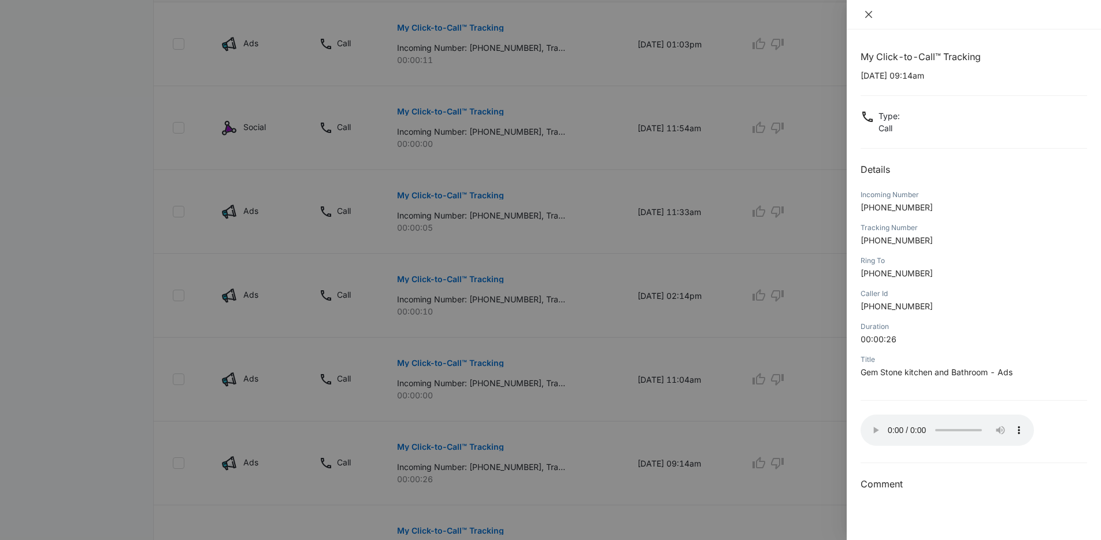
click at [868, 14] on icon "close" at bounding box center [868, 14] width 7 height 7
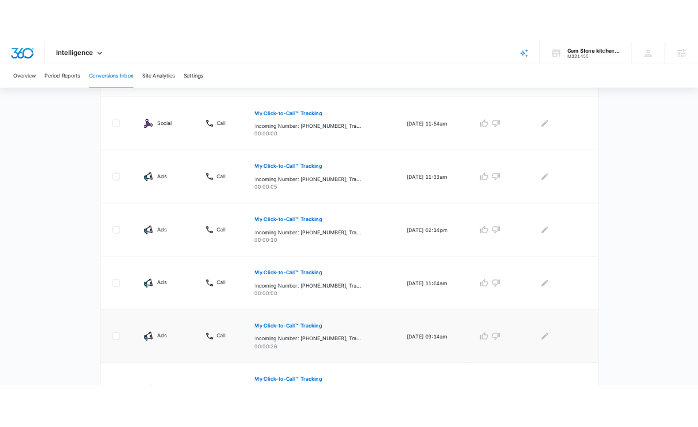
scroll to position [364, 0]
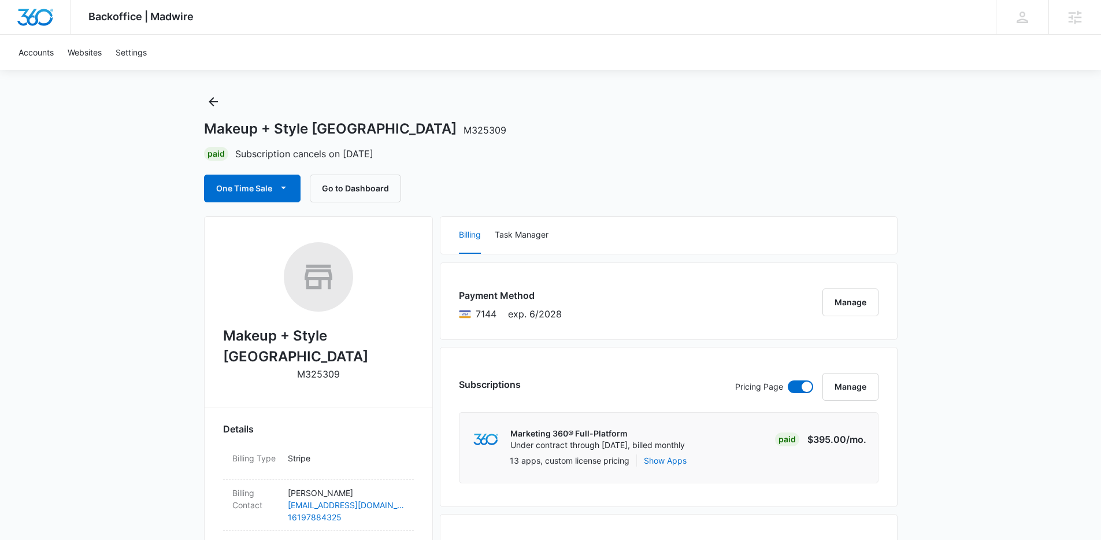
scroll to position [18, 0]
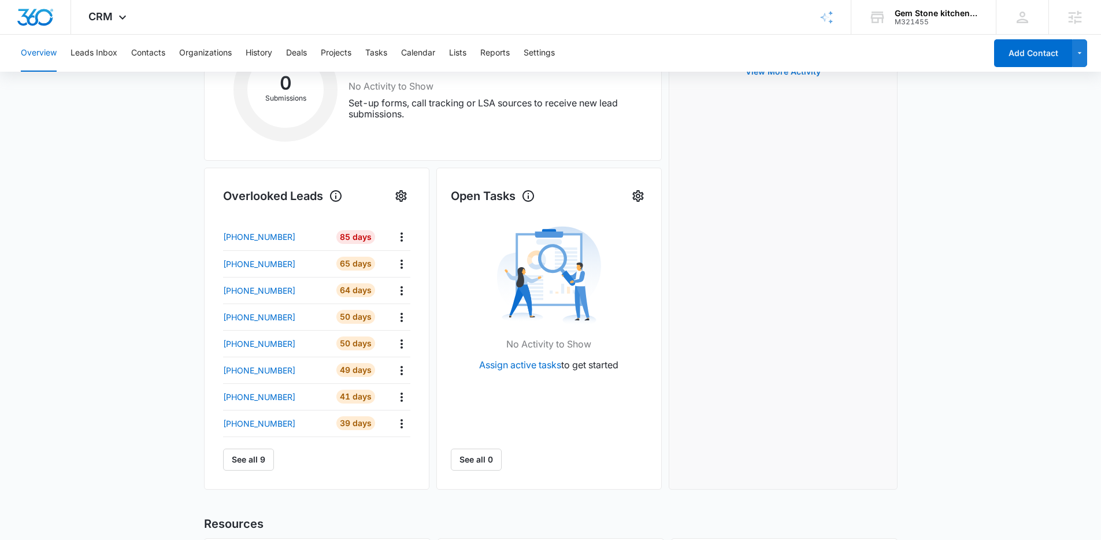
scroll to position [251, 0]
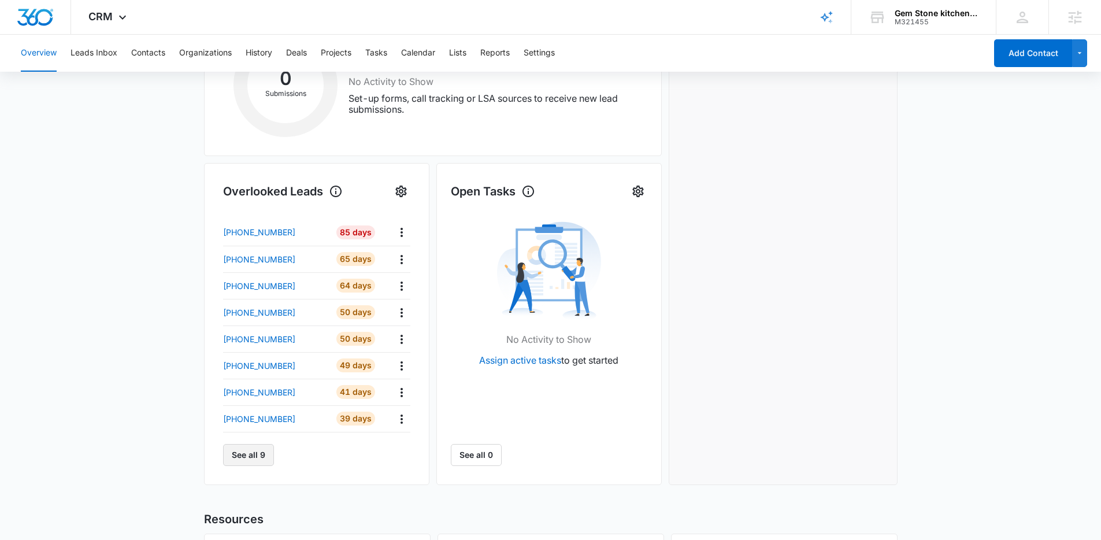
click at [266, 448] on button "See all 9" at bounding box center [248, 455] width 51 height 22
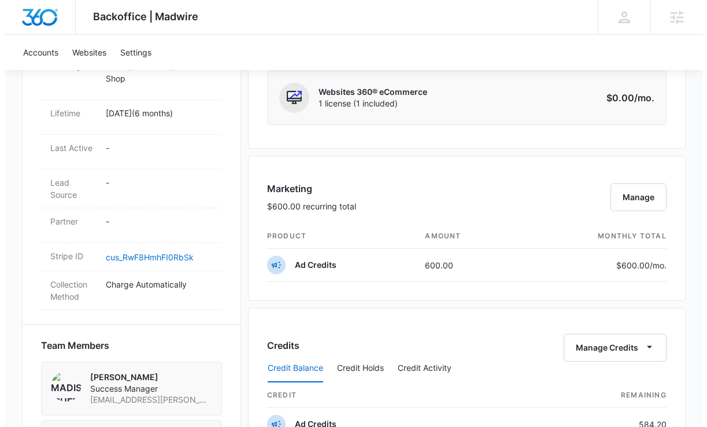
scroll to position [708, 0]
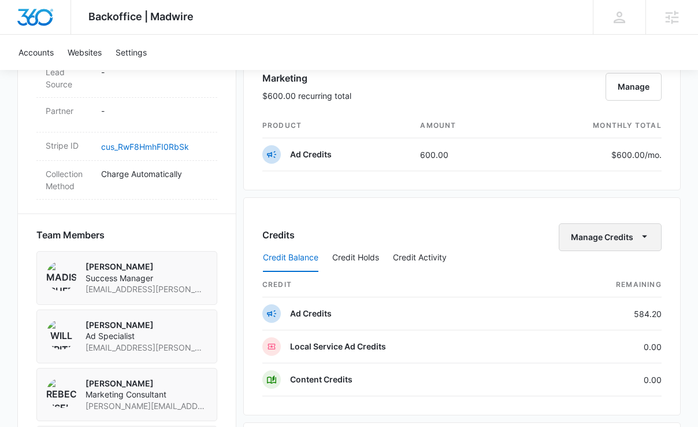
click at [598, 236] on button "Manage Credits" at bounding box center [610, 237] width 103 height 28
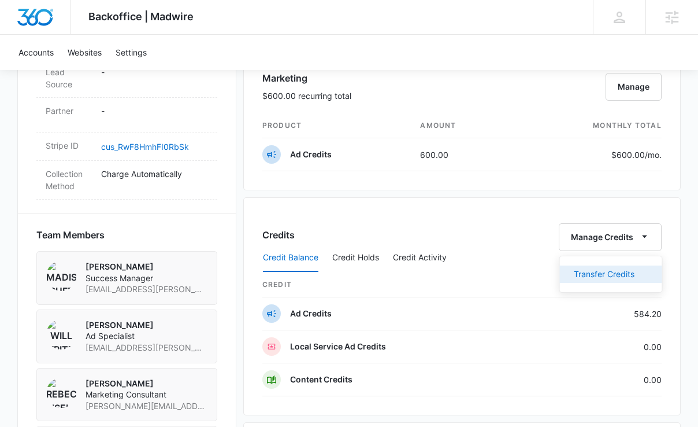
click at [625, 275] on div "Transfer Credits" at bounding box center [604, 274] width 61 height 8
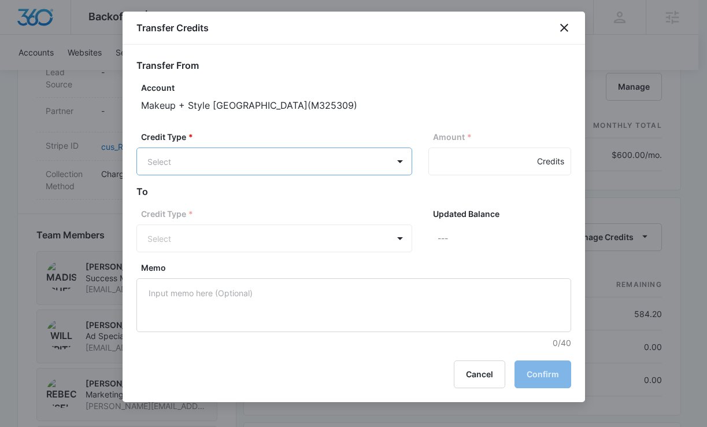
click at [288, 155] on body "Backoffice | Madwire Apps Settings MR Madison Ruff madison.ruff@madwire.com My …" at bounding box center [353, 125] width 707 height 1667
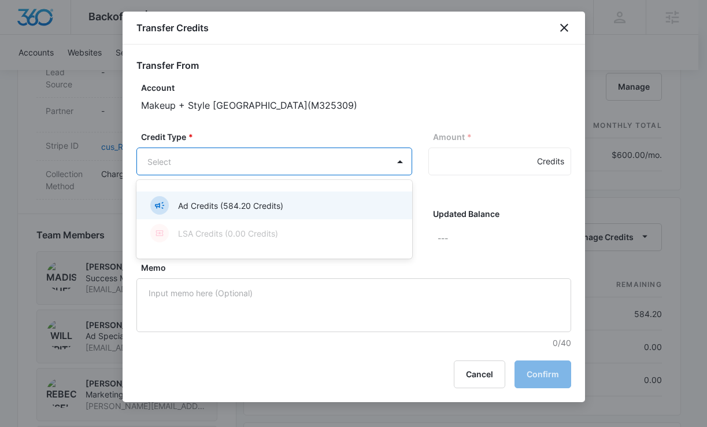
click at [301, 212] on div "Ad Credits (584.20 Credits)" at bounding box center [273, 205] width 246 height 18
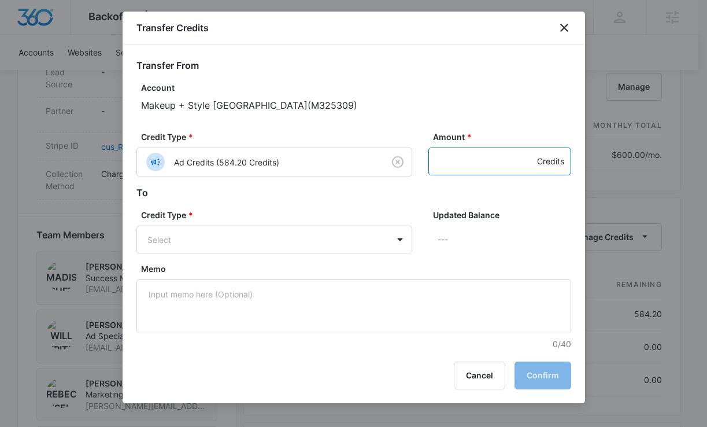
click at [450, 165] on input "Amount *" at bounding box center [499, 161] width 143 height 28
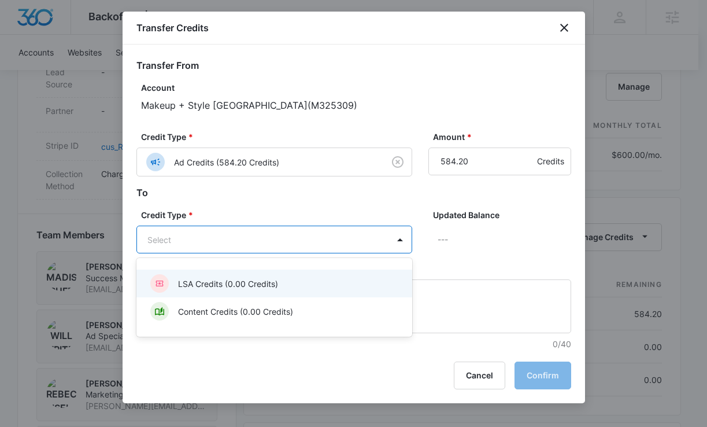
click at [289, 237] on body "Backoffice | Madwire Apps Settings MR Madison Ruff madison.ruff@madwire.com My …" at bounding box center [353, 125] width 707 height 1667
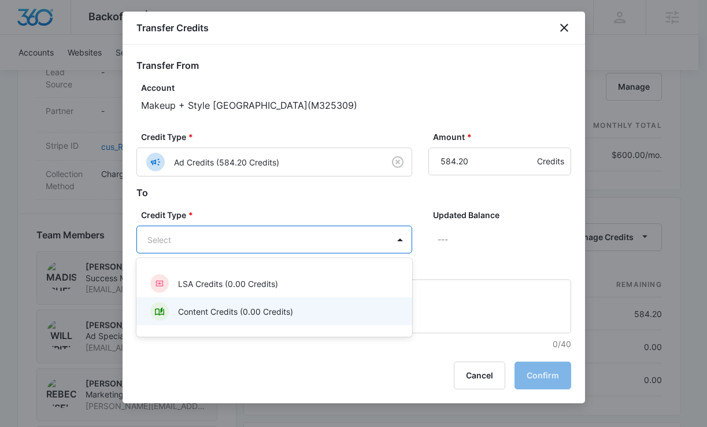
click at [274, 305] on p "Content Credits (0.00 Credits)" at bounding box center [235, 311] width 115 height 12
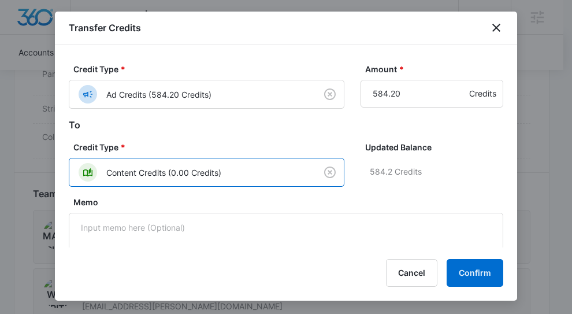
scroll to position [75, 0]
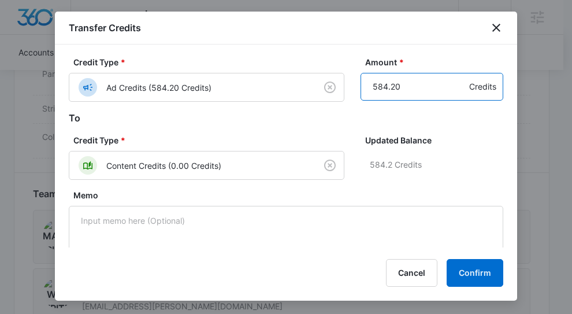
drag, startPoint x: 395, startPoint y: 87, endPoint x: 372, endPoint y: 83, distance: 23.6
click at [372, 83] on input "584.20" at bounding box center [432, 87] width 143 height 28
type input "550"
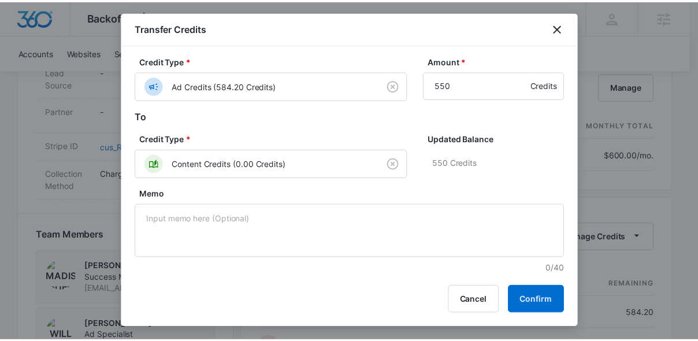
scroll to position [76, 0]
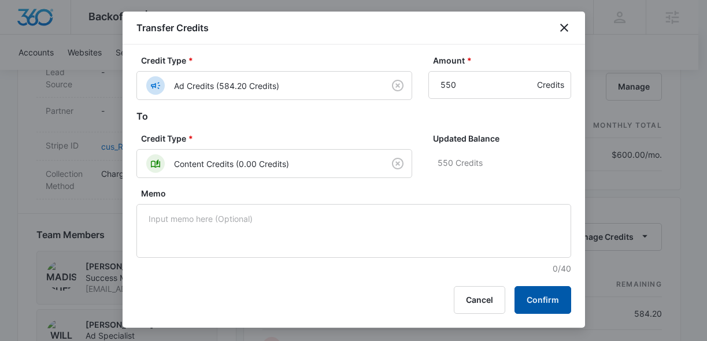
click at [533, 297] on button "Confirm" at bounding box center [542, 300] width 57 height 28
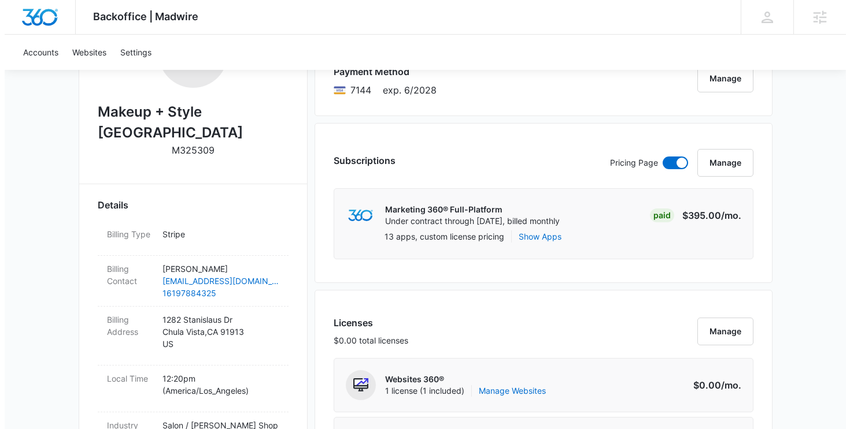
scroll to position [238, 0]
click at [698, 165] on button "Manage" at bounding box center [720, 163] width 56 height 28
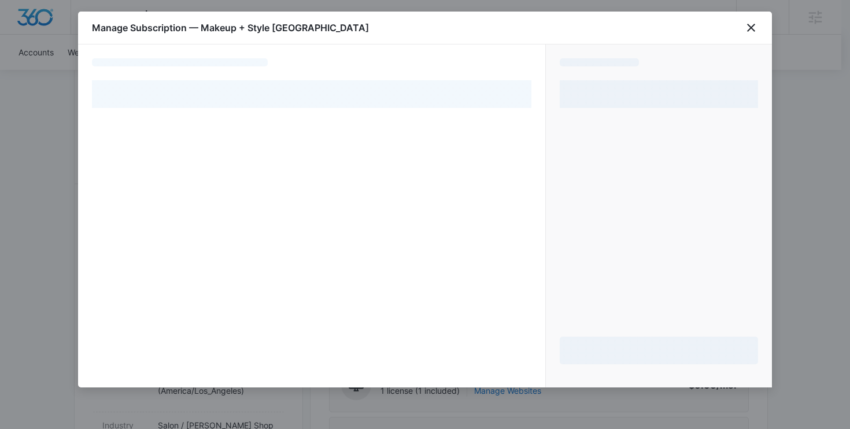
select select "pm_1RC5tsA4n8RTgNjUdCxzYRRV"
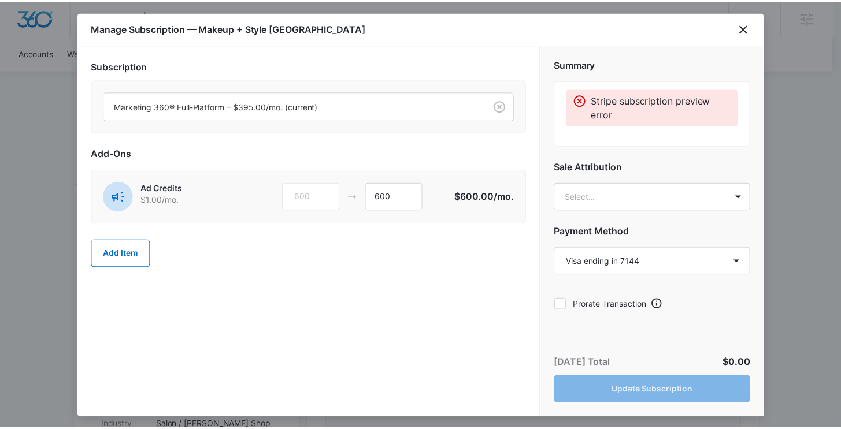
scroll to position [2, 0]
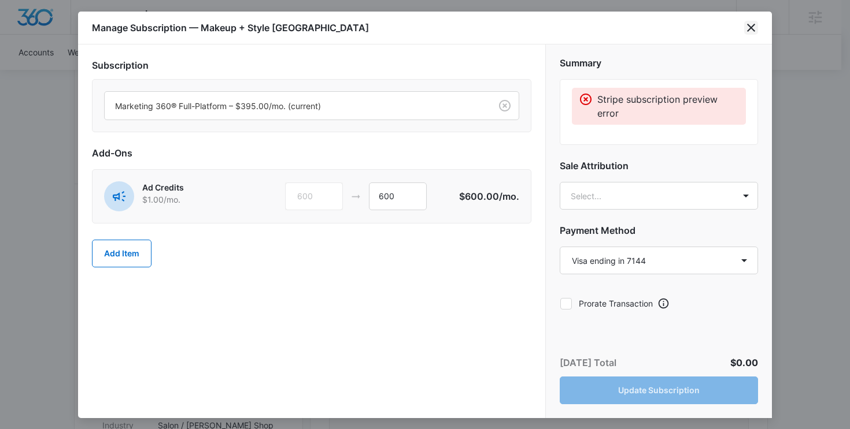
click at [698, 28] on icon "close" at bounding box center [751, 28] width 8 height 8
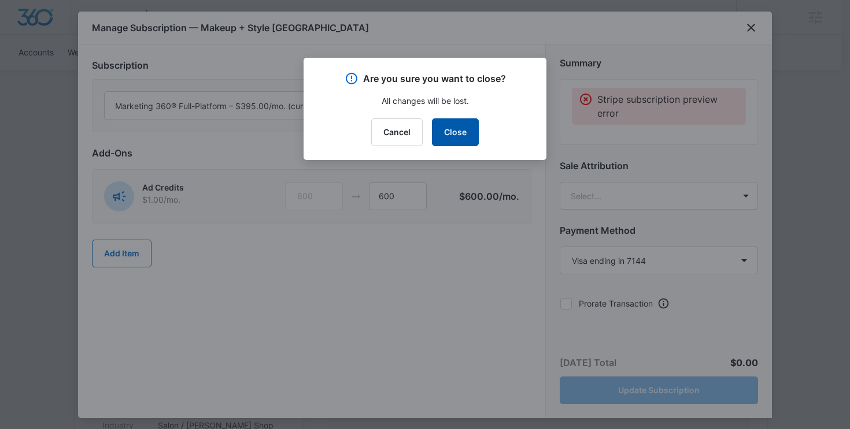
click at [466, 131] on button "Close" at bounding box center [455, 132] width 47 height 28
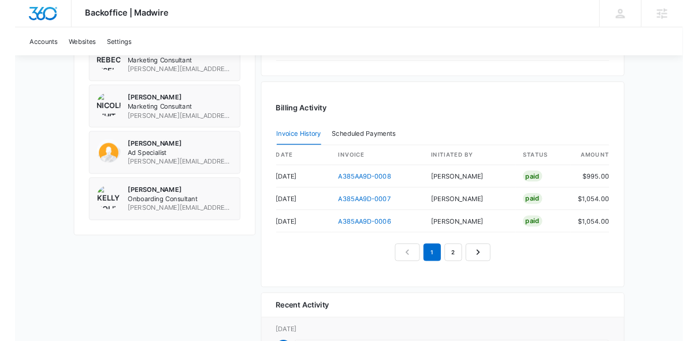
scroll to position [1133, 0]
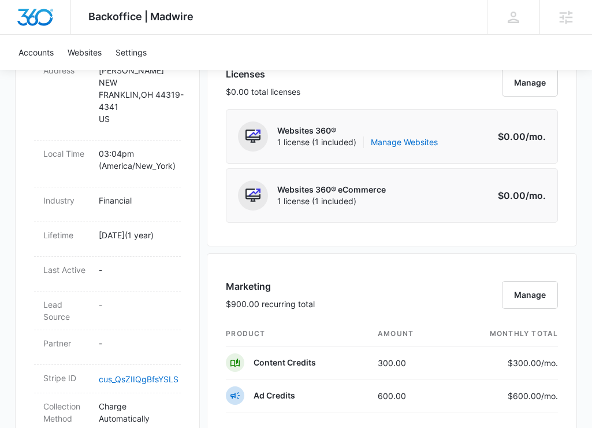
scroll to position [547, 0]
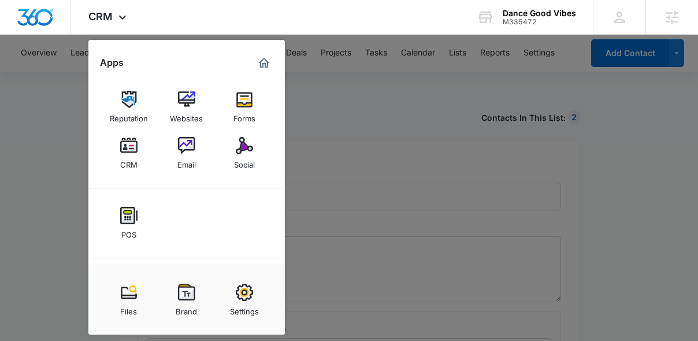
select select "31"
